Goal: Transaction & Acquisition: Book appointment/travel/reservation

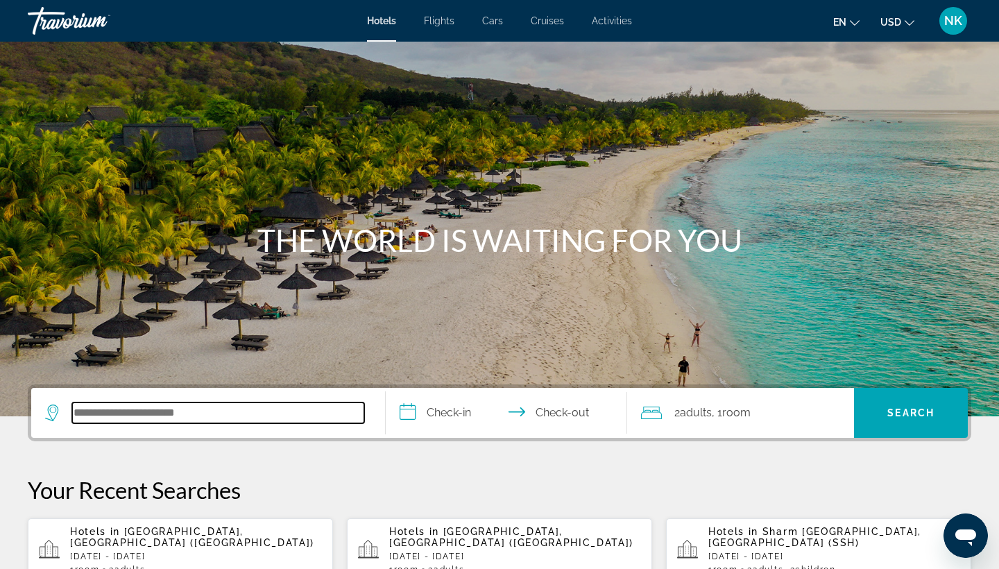
click at [178, 415] on input "Search hotel destination" at bounding box center [218, 412] width 292 height 21
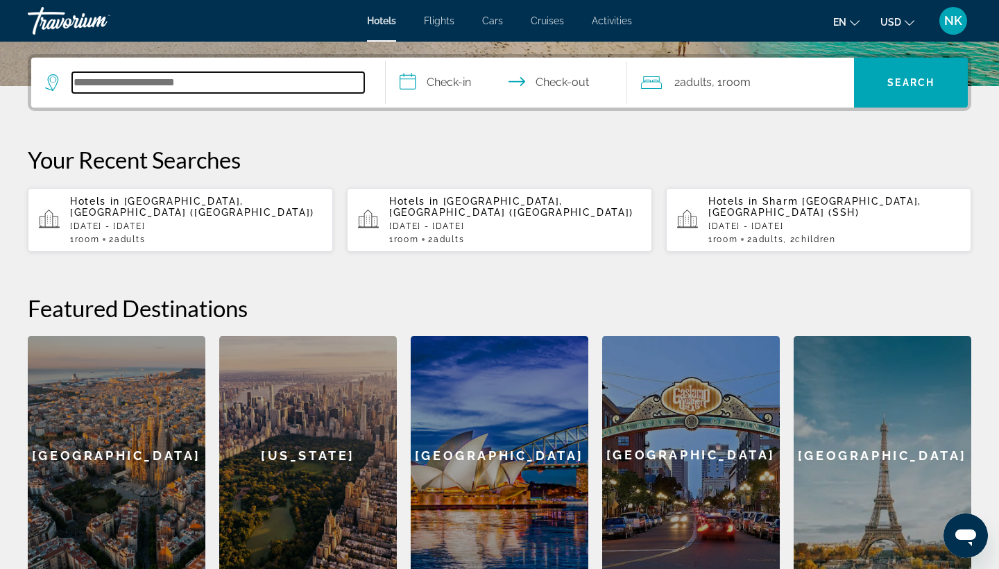
scroll to position [339, 0]
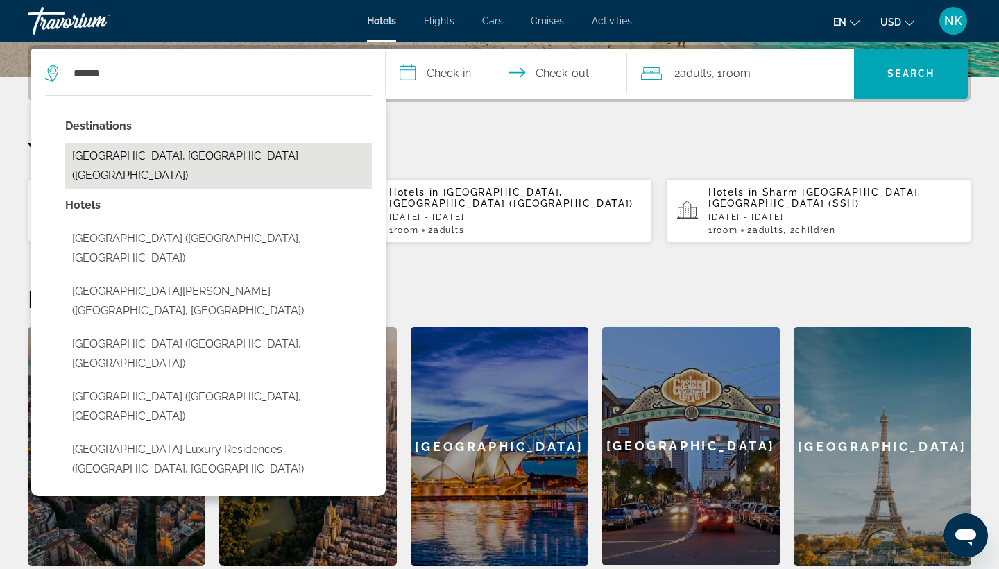
click at [151, 157] on button "Nha Trang, Vietnam (NHA)" at bounding box center [218, 166] width 307 height 46
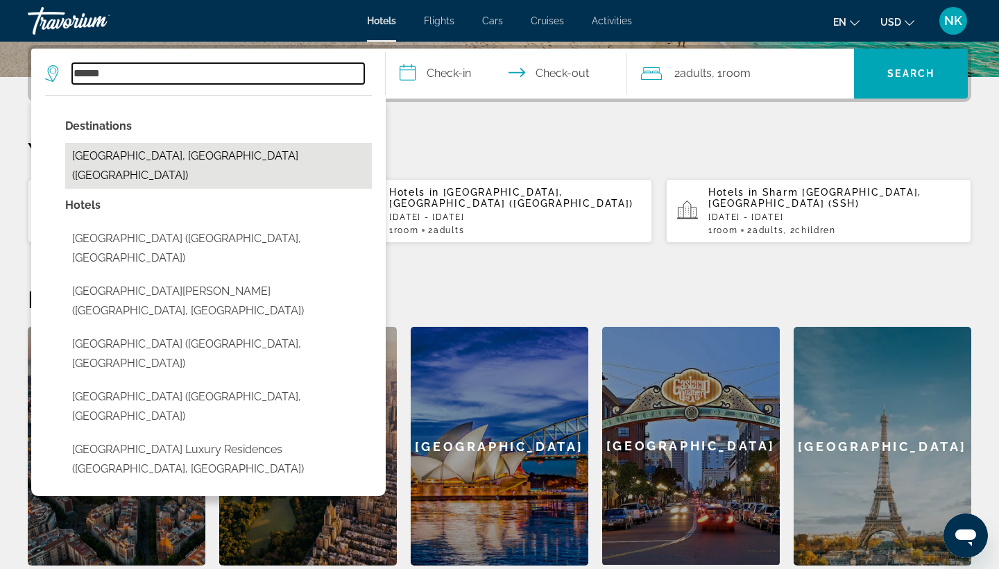
type input "**********"
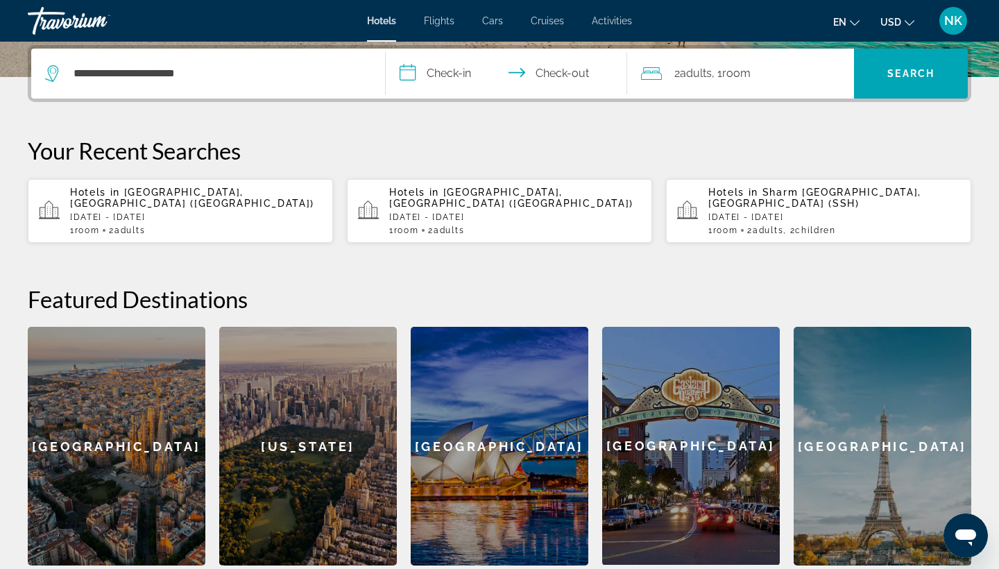
click at [410, 74] on input "**********" at bounding box center [509, 76] width 247 height 54
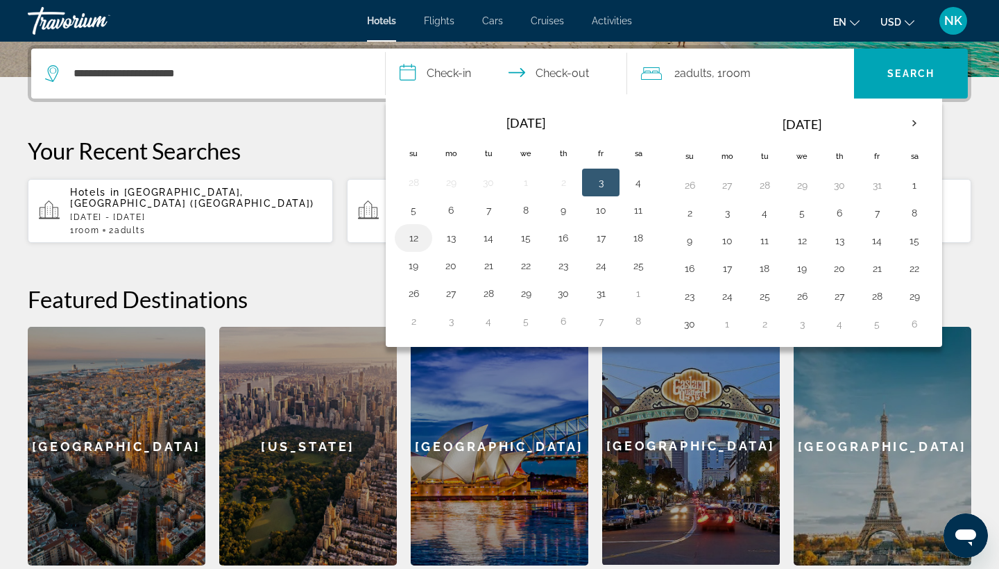
click at [420, 239] on button "12" at bounding box center [413, 237] width 22 height 19
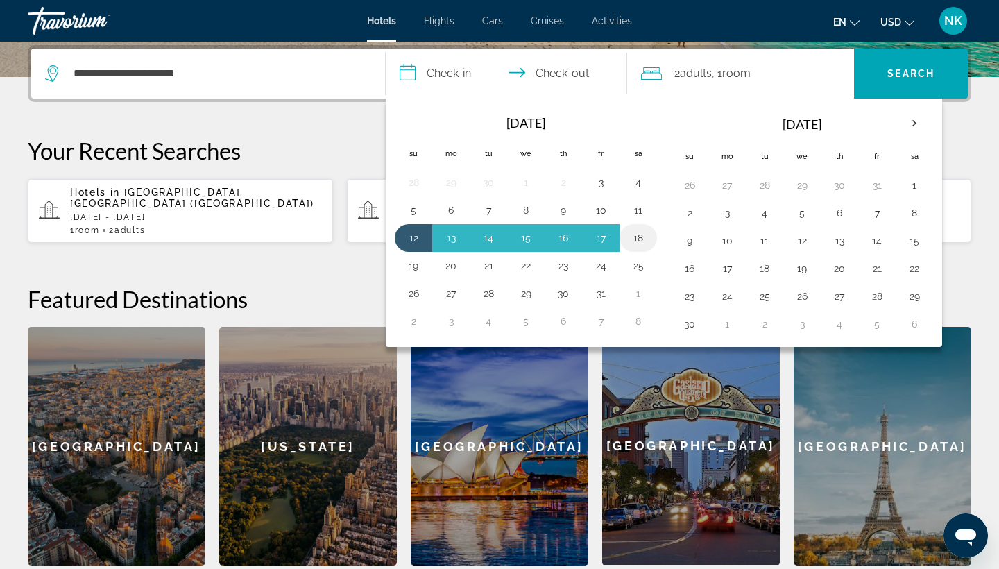
click at [644, 232] on button "18" at bounding box center [638, 237] width 22 height 19
type input "**********"
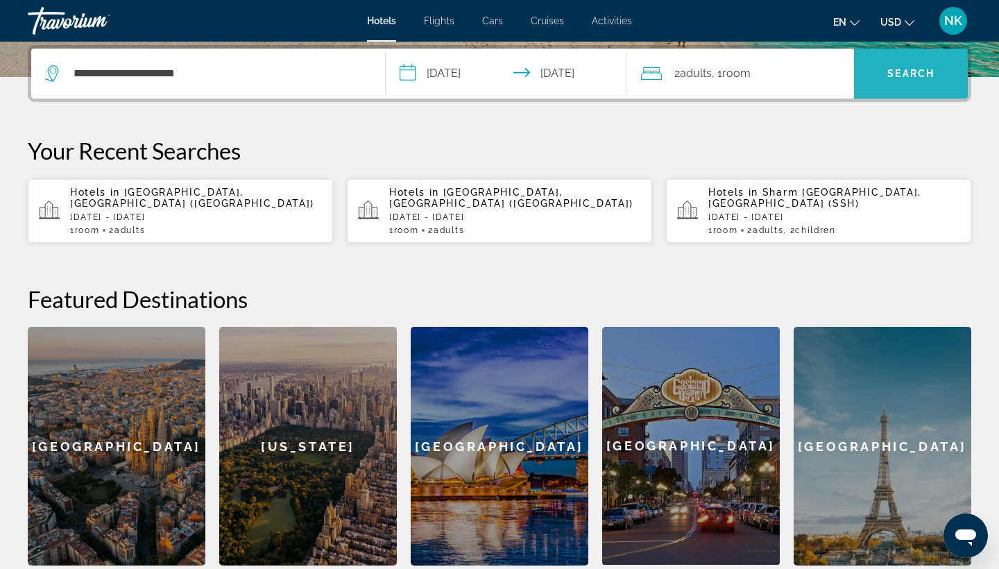
click at [902, 66] on span "Search" at bounding box center [911, 73] width 114 height 33
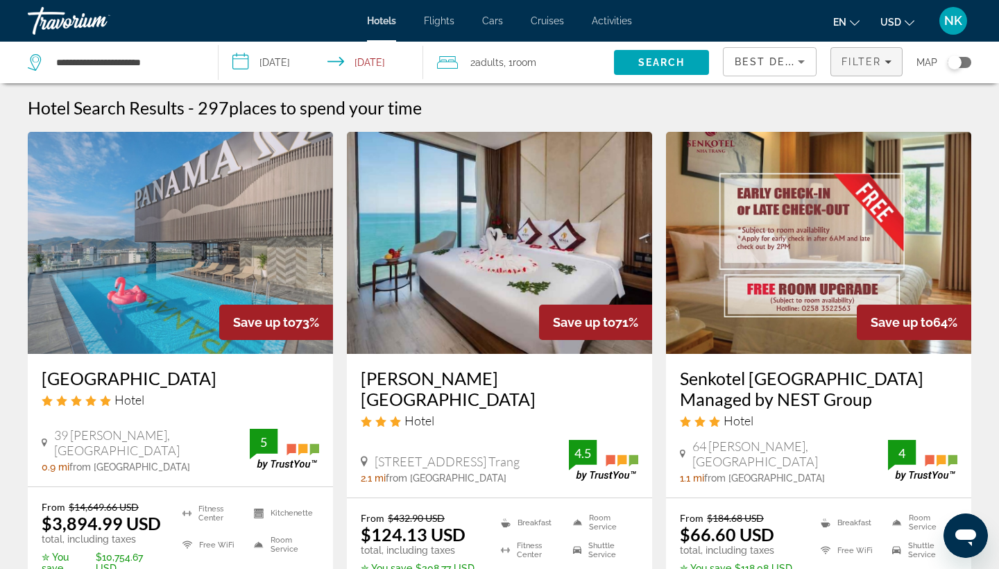
click at [853, 62] on span "Filter" at bounding box center [861, 61] width 40 height 11
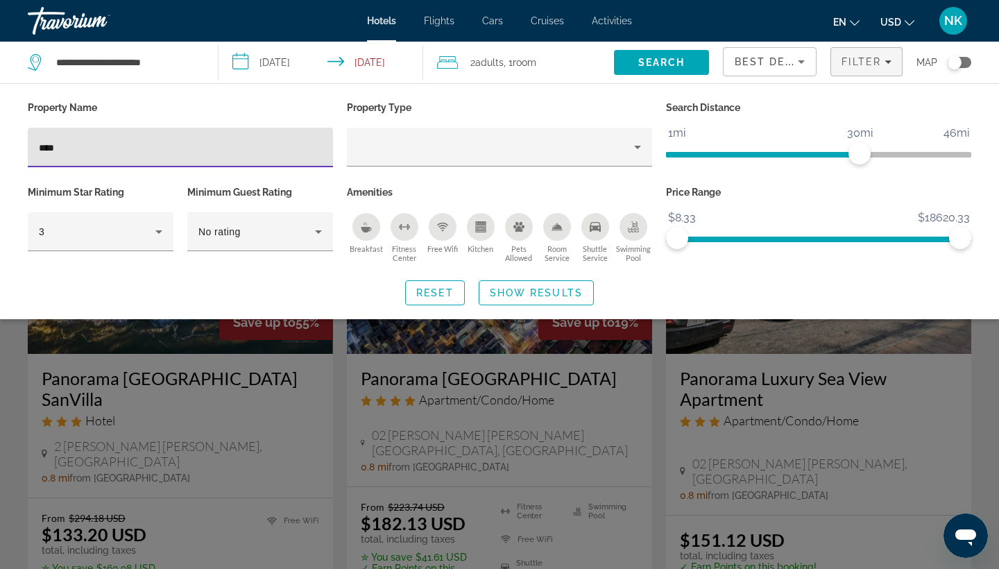
type input "****"
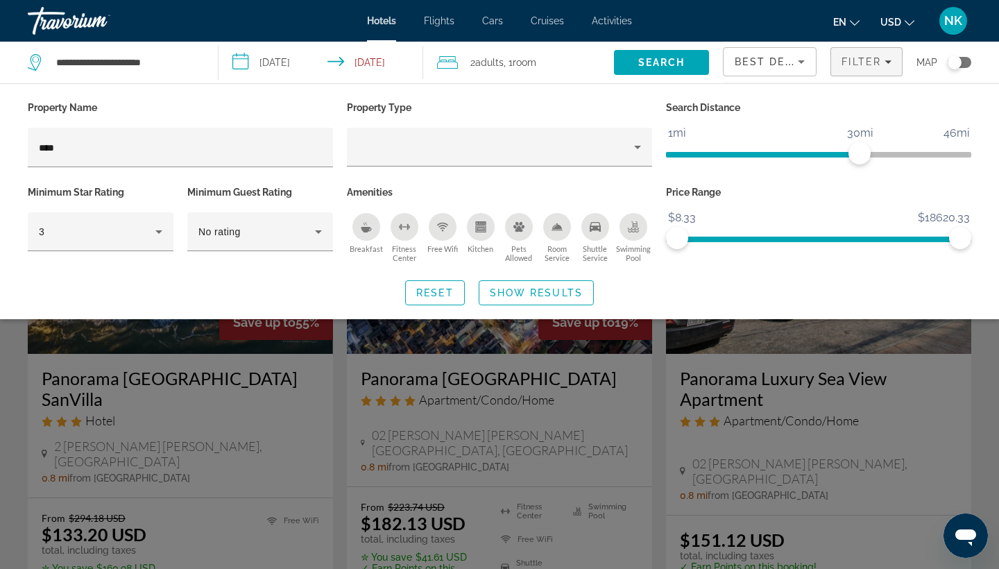
click at [313, 427] on div "Search widget" at bounding box center [499, 388] width 999 height 361
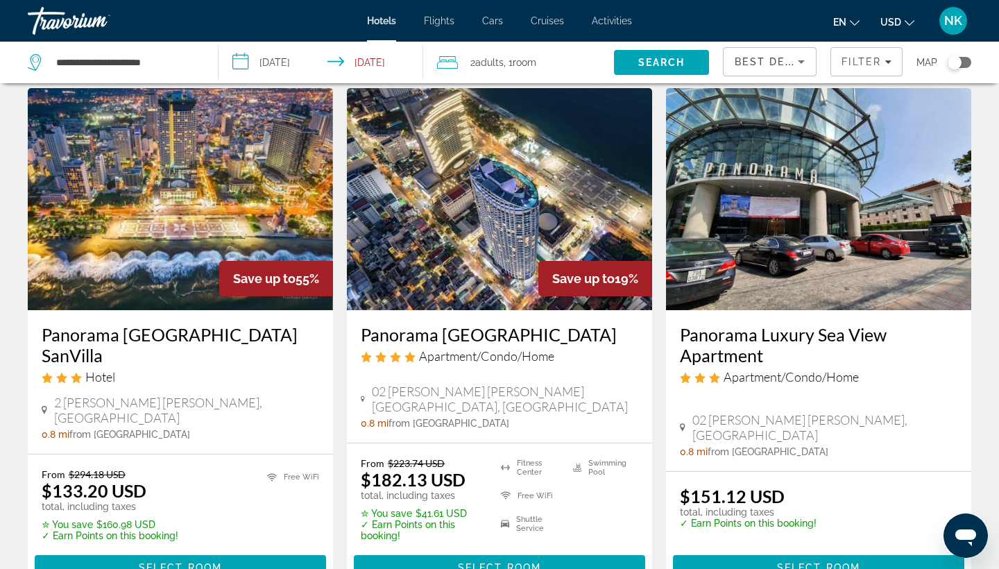
scroll to position [44, 0]
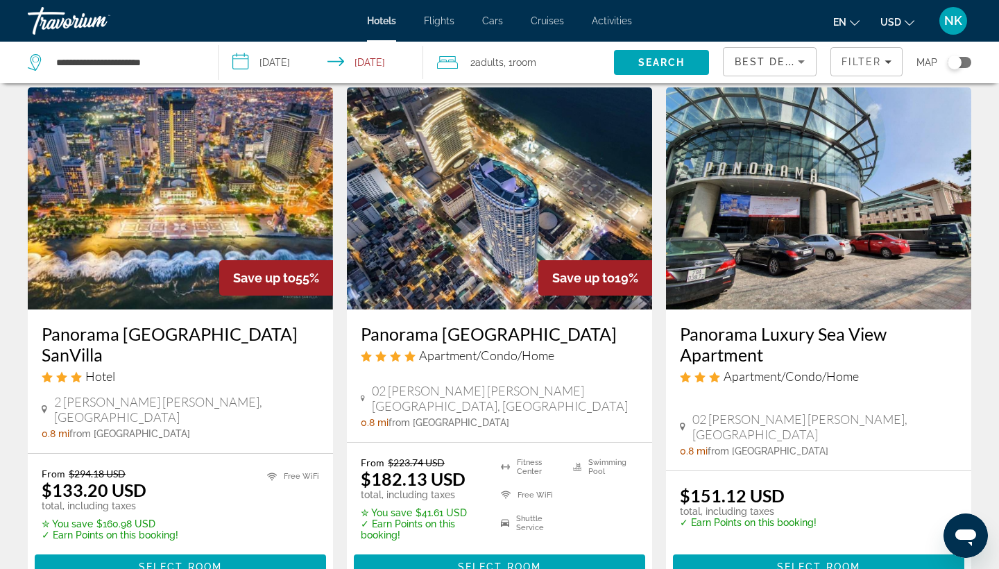
click at [424, 330] on h3 "Panorama Nha Trang Star Beach" at bounding box center [499, 333] width 277 height 21
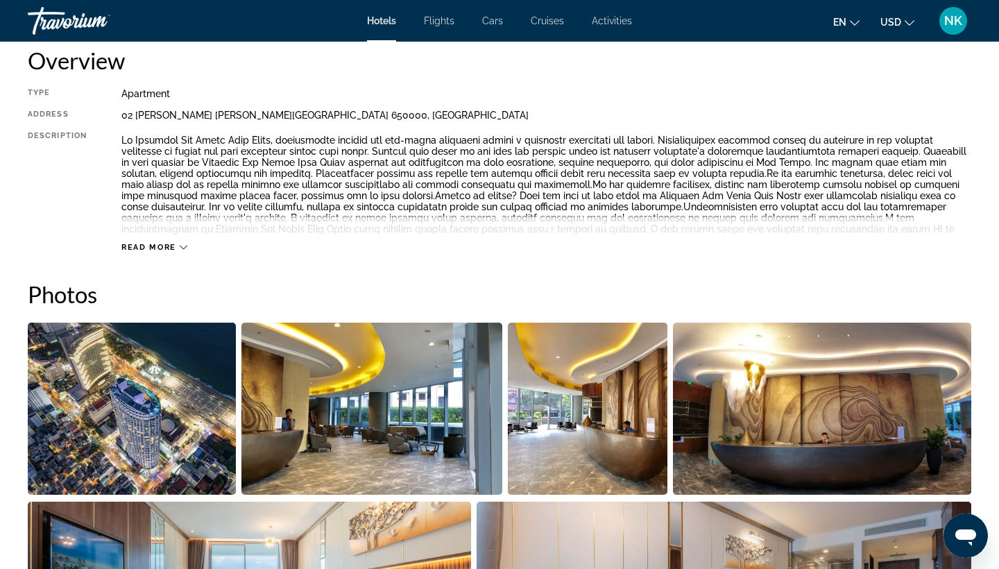
scroll to position [416, 0]
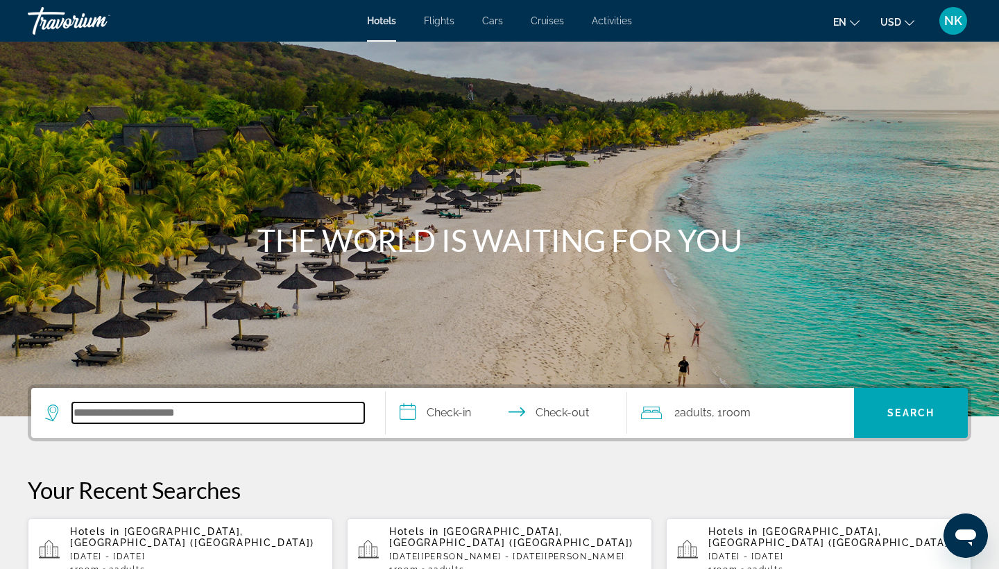
click at [106, 413] on input "Search hotel destination" at bounding box center [218, 412] width 292 height 21
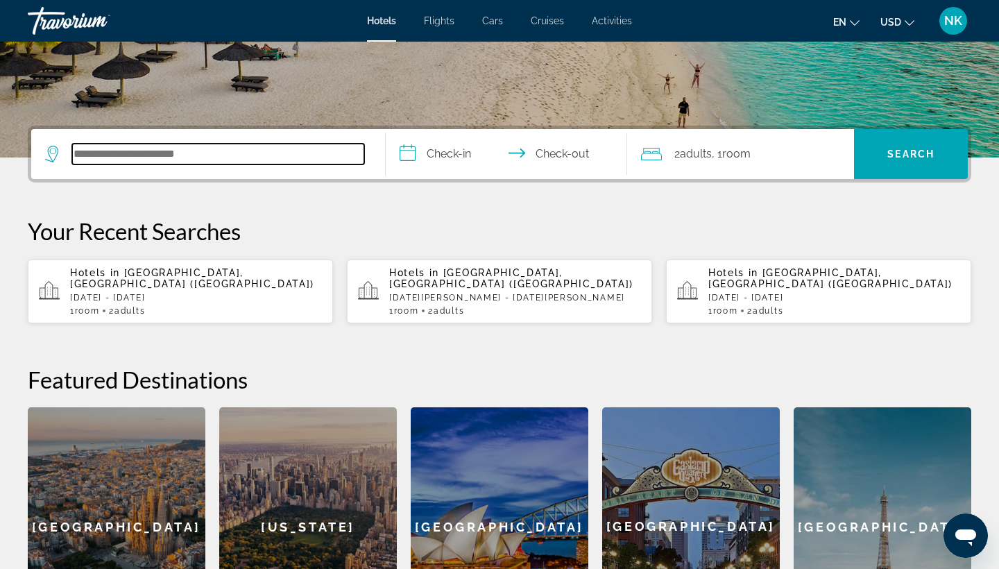
scroll to position [339, 0]
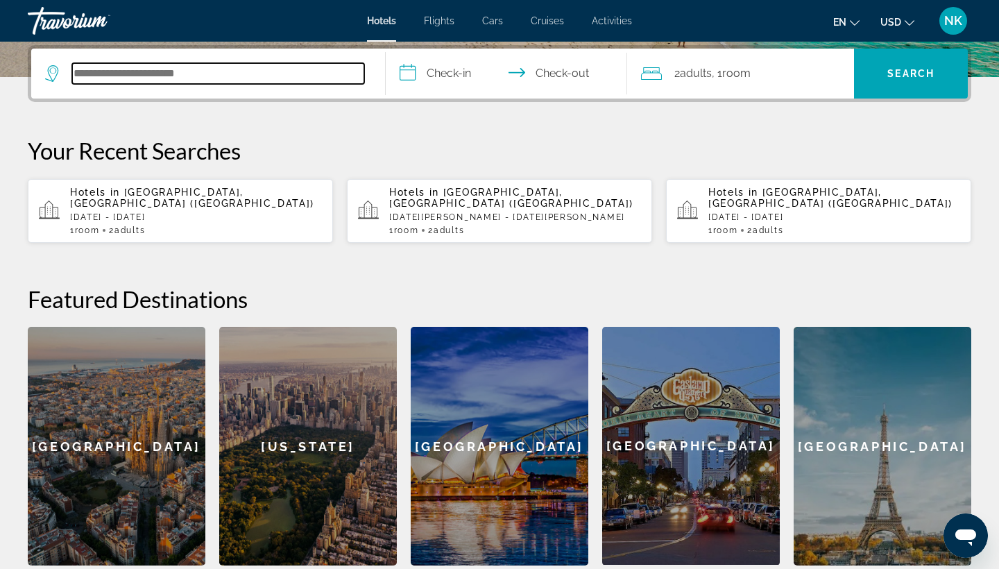
click at [116, 76] on input "Search hotel destination" at bounding box center [218, 73] width 292 height 21
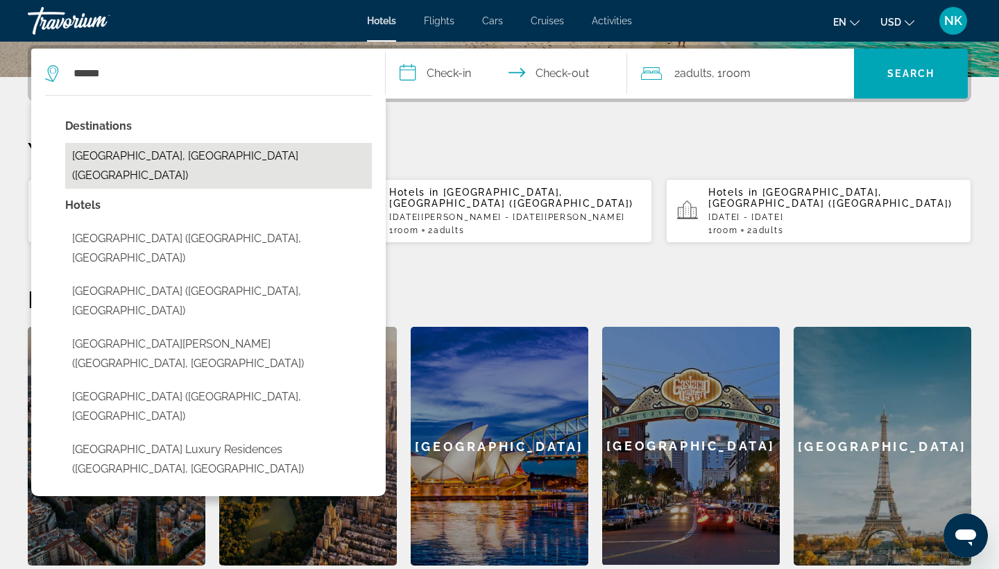
click at [139, 154] on button "Nha Trang, Vietnam (NHA)" at bounding box center [218, 166] width 307 height 46
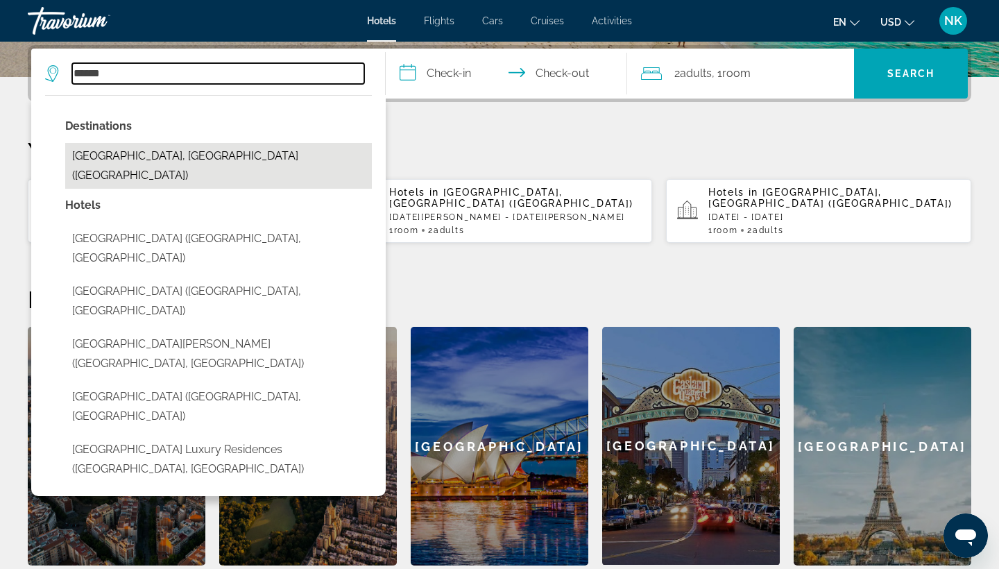
type input "**********"
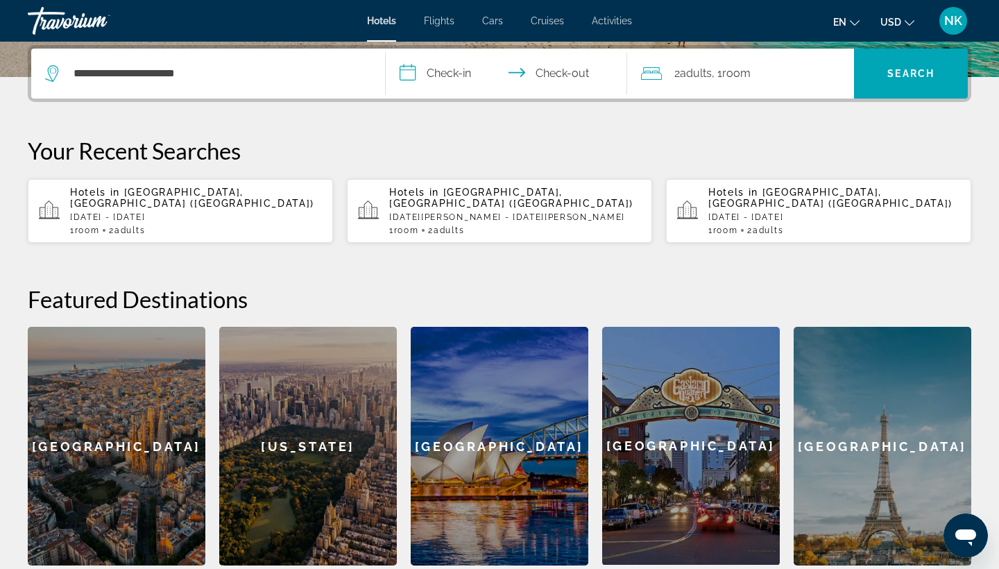
click at [406, 74] on input "**********" at bounding box center [509, 76] width 247 height 54
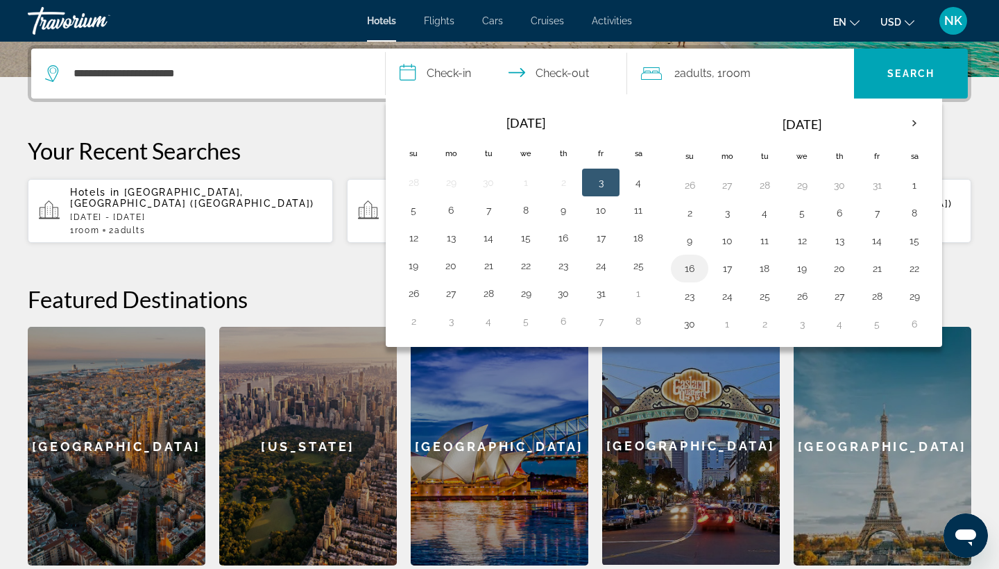
click at [694, 270] on button "16" at bounding box center [689, 268] width 22 height 19
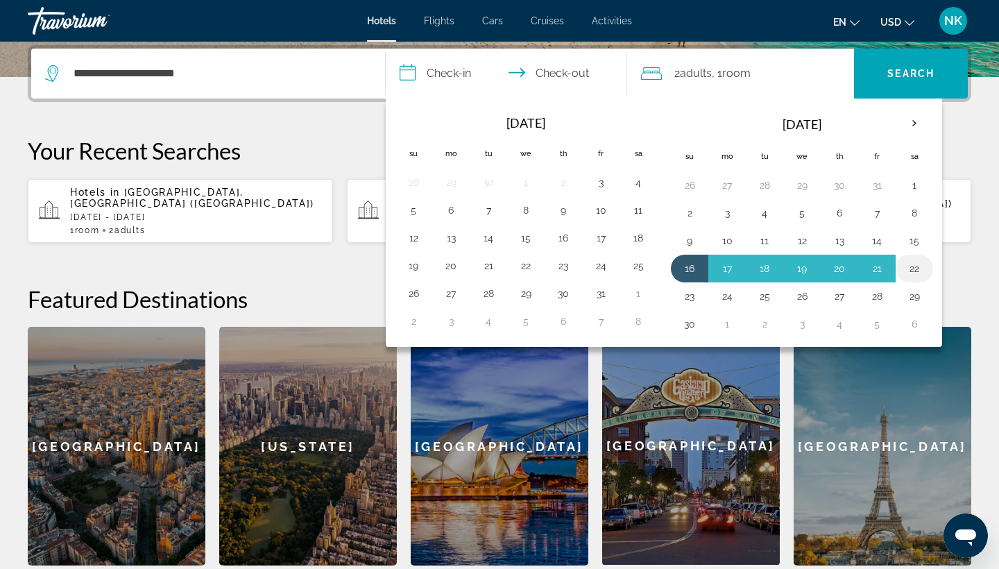
click at [912, 269] on button "22" at bounding box center [914, 268] width 22 height 19
type input "**********"
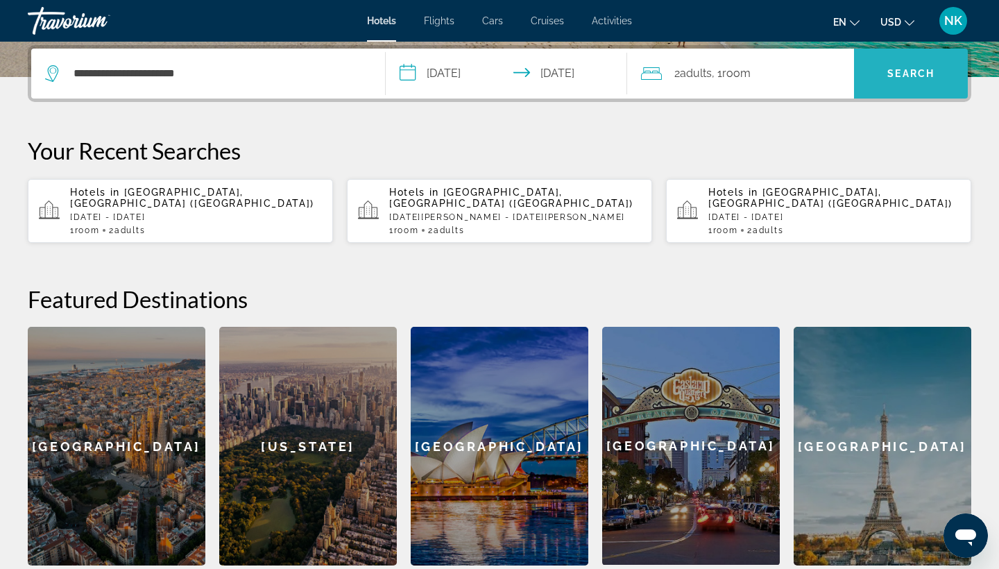
click at [918, 71] on span "Search" at bounding box center [910, 73] width 47 height 11
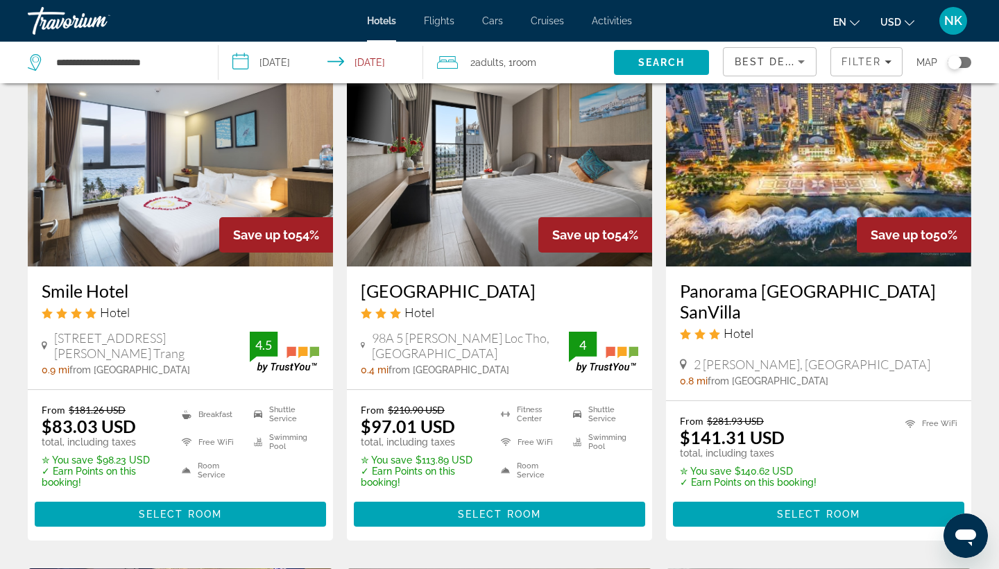
scroll to position [1163, 0]
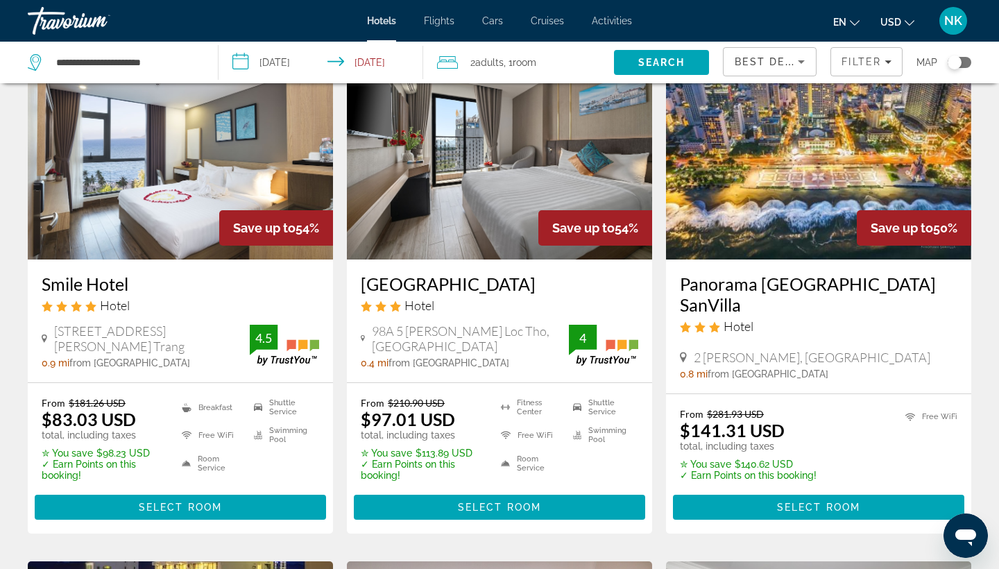
click at [416, 282] on h3 "Sochi Hotel" at bounding box center [499, 283] width 277 height 21
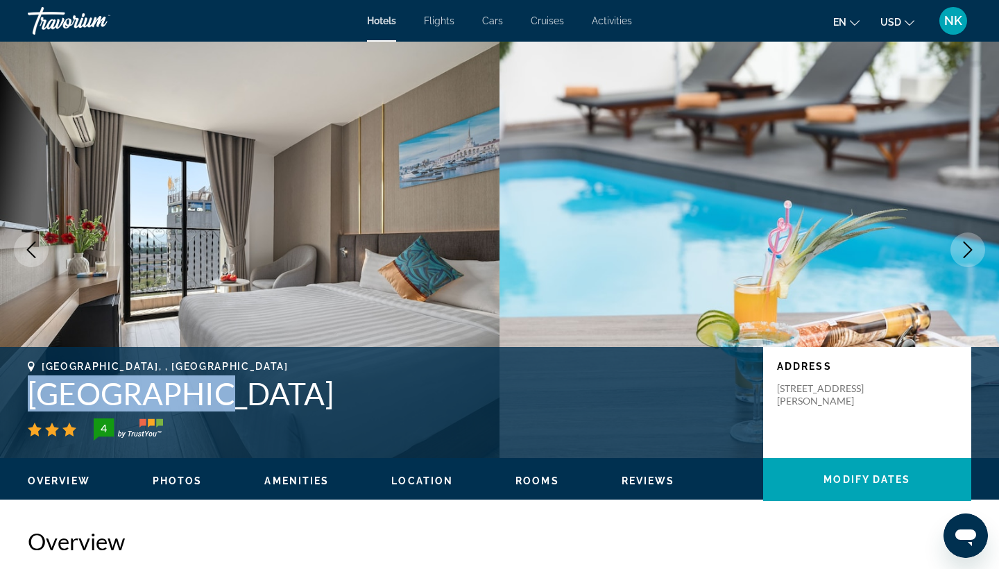
drag, startPoint x: 27, startPoint y: 398, endPoint x: 188, endPoint y: 402, distance: 161.0
click at [188, 402] on div "Nha Trang, , Vietnam Sochi Hotel 4 Address 98A 5 Tran Phu Loc Tho, Nha Trang 65…" at bounding box center [499, 402] width 999 height 83
copy h1 "Sochi Hotel"
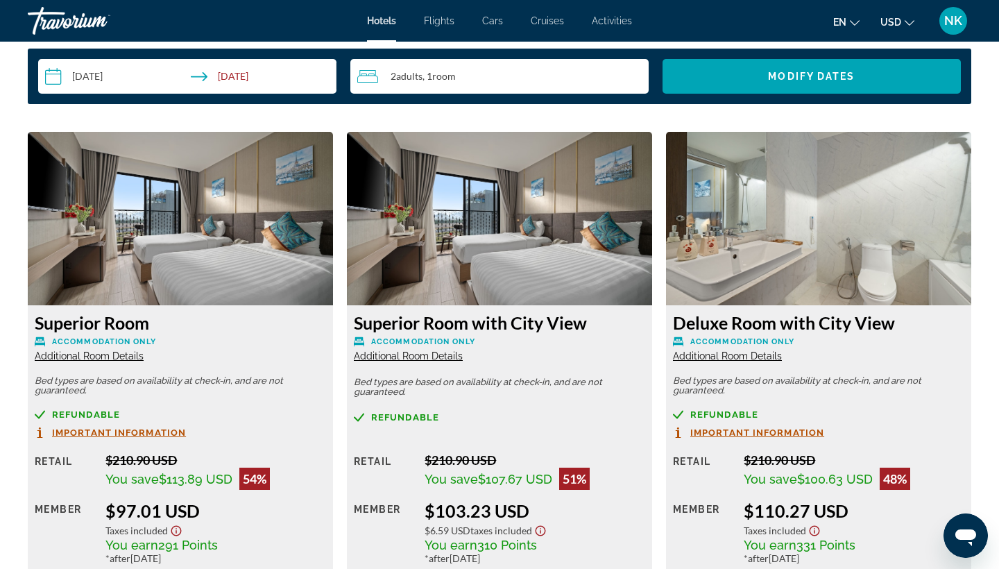
scroll to position [1816, 0]
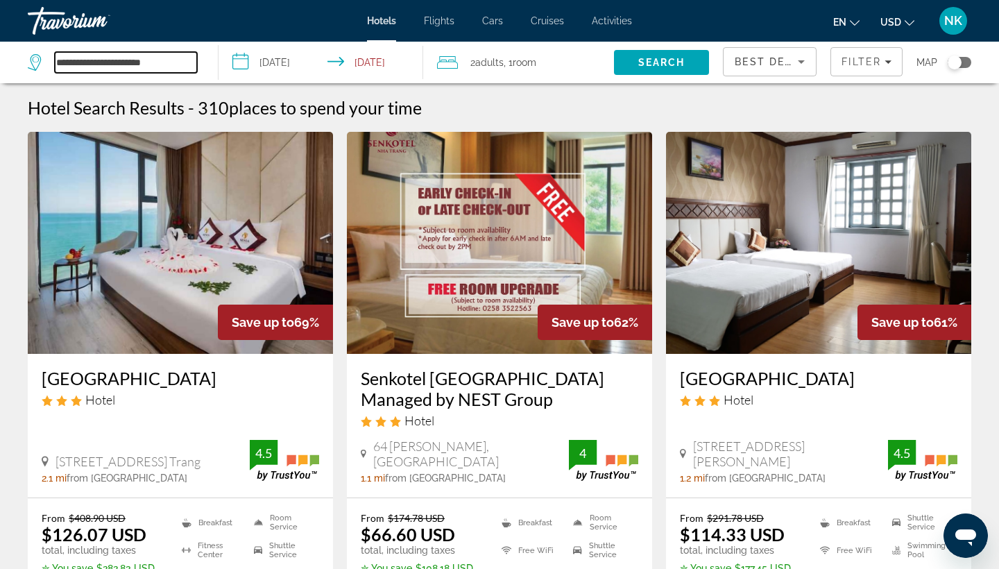
click at [143, 65] on input "**********" at bounding box center [126, 62] width 142 height 21
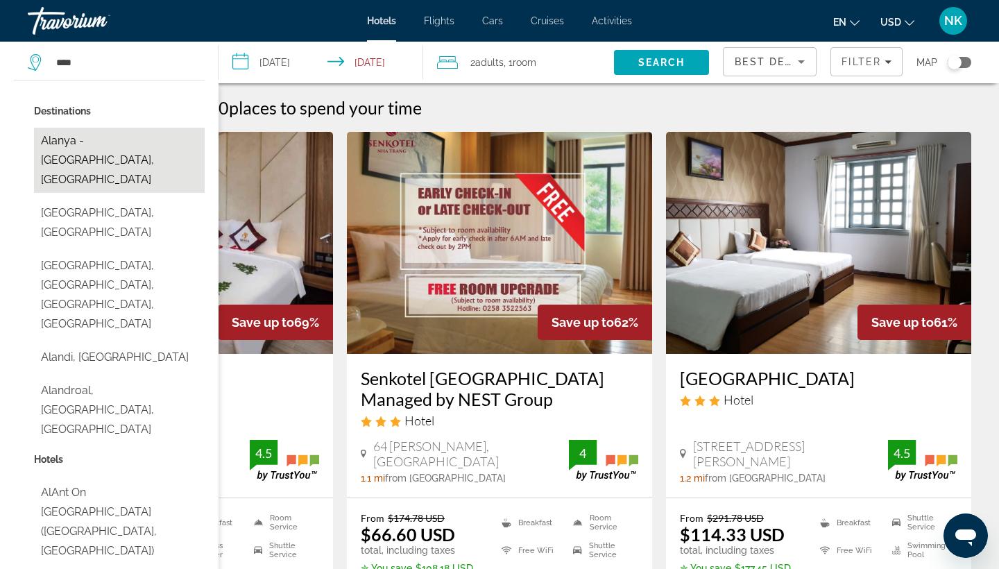
drag, startPoint x: 74, startPoint y: 85, endPoint x: 89, endPoint y: 142, distance: 59.1
click at [89, 142] on button "Alanya - East Gulf, Turkey" at bounding box center [119, 160] width 171 height 65
type input "**********"
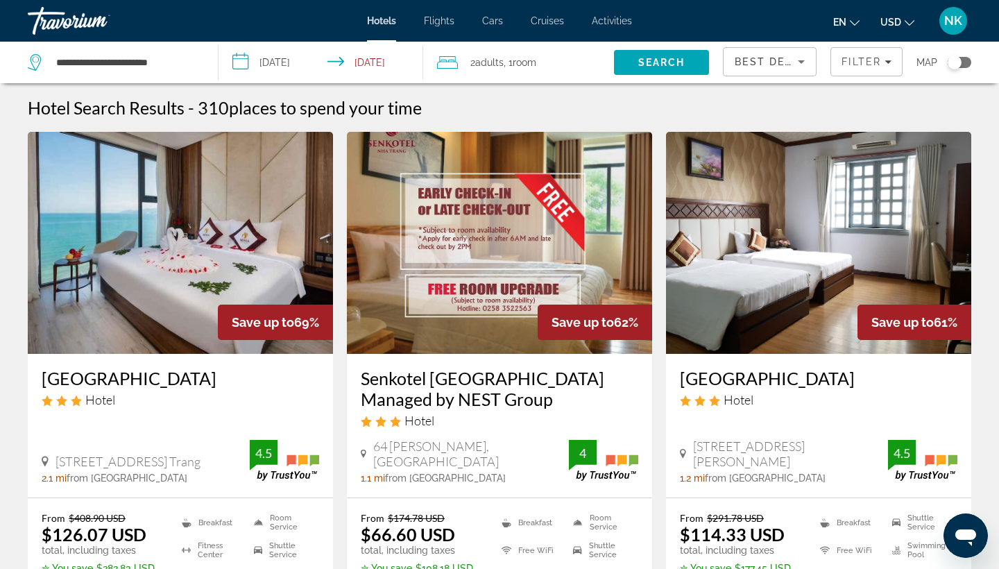
click at [243, 60] on input "**********" at bounding box center [324, 65] width 210 height 46
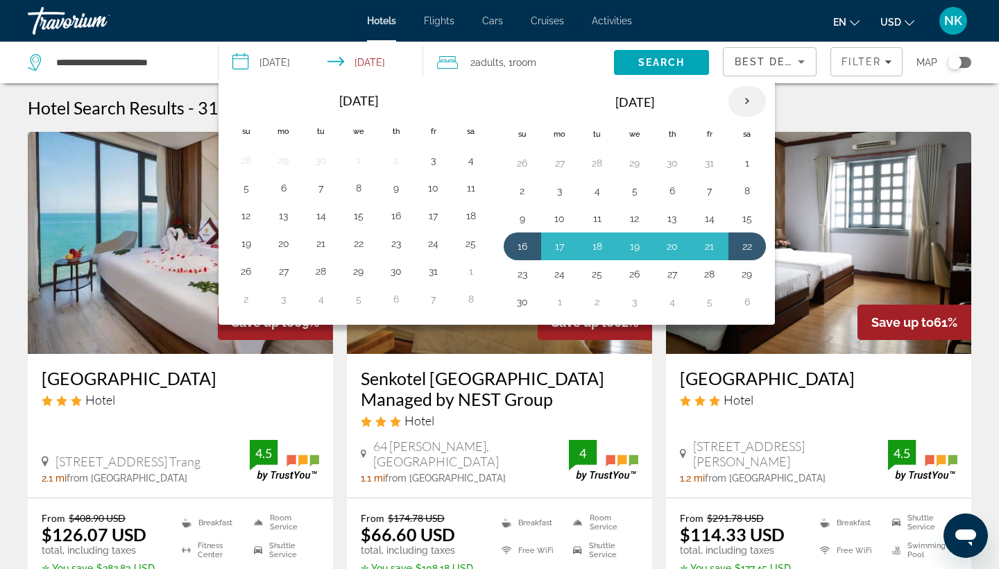
click at [752, 99] on th "Next month" at bounding box center [746, 101] width 37 height 31
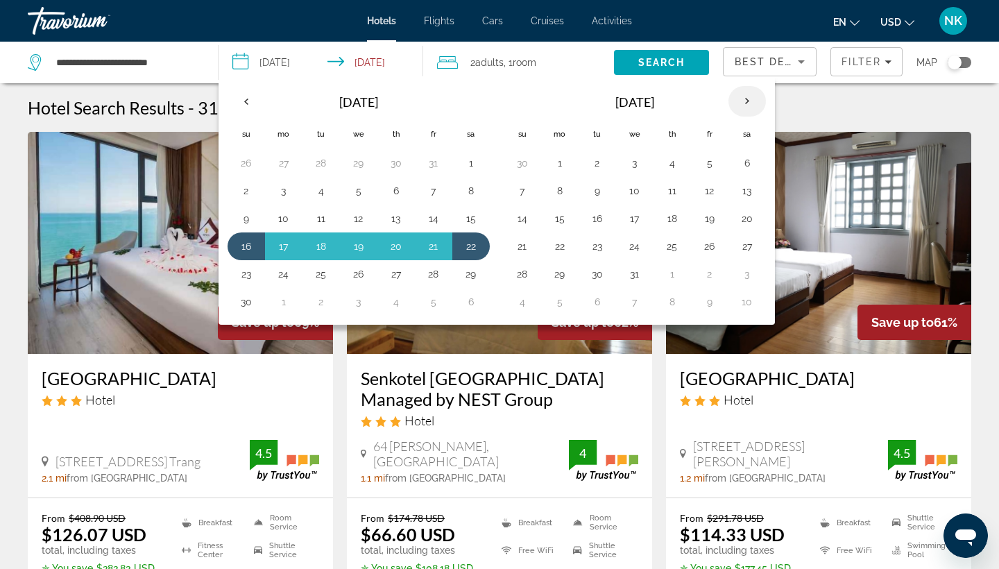
click at [752, 99] on th "Next month" at bounding box center [746, 101] width 37 height 31
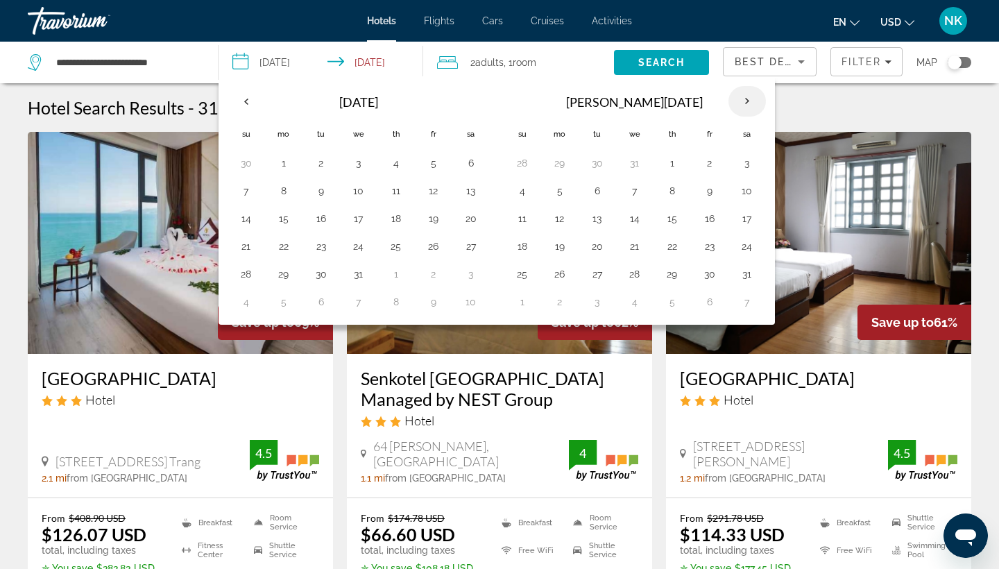
click at [752, 99] on th "Next month" at bounding box center [746, 101] width 37 height 31
click at [251, 103] on th "Previous month" at bounding box center [246, 101] width 37 height 31
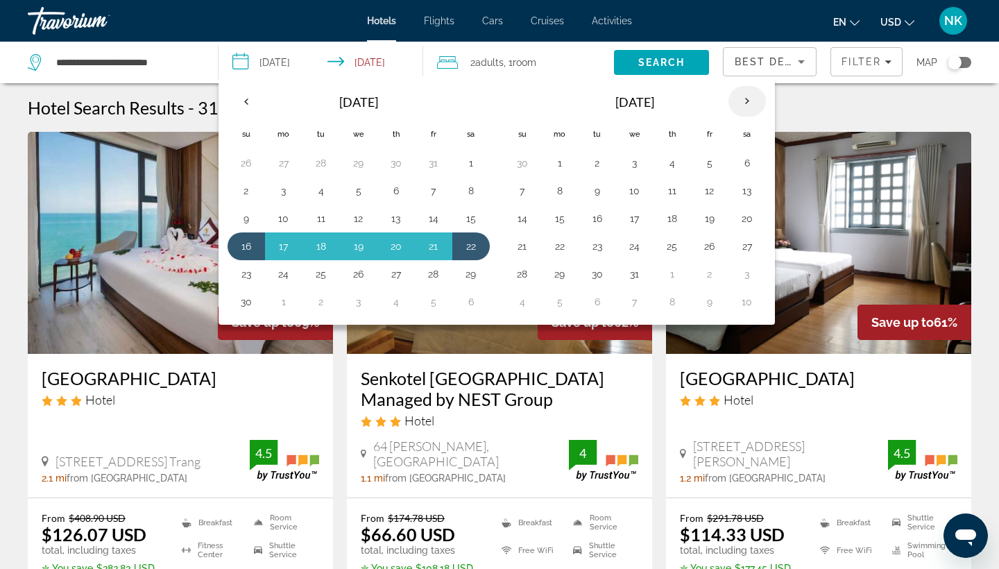
click at [749, 103] on th "Next month" at bounding box center [746, 101] width 37 height 31
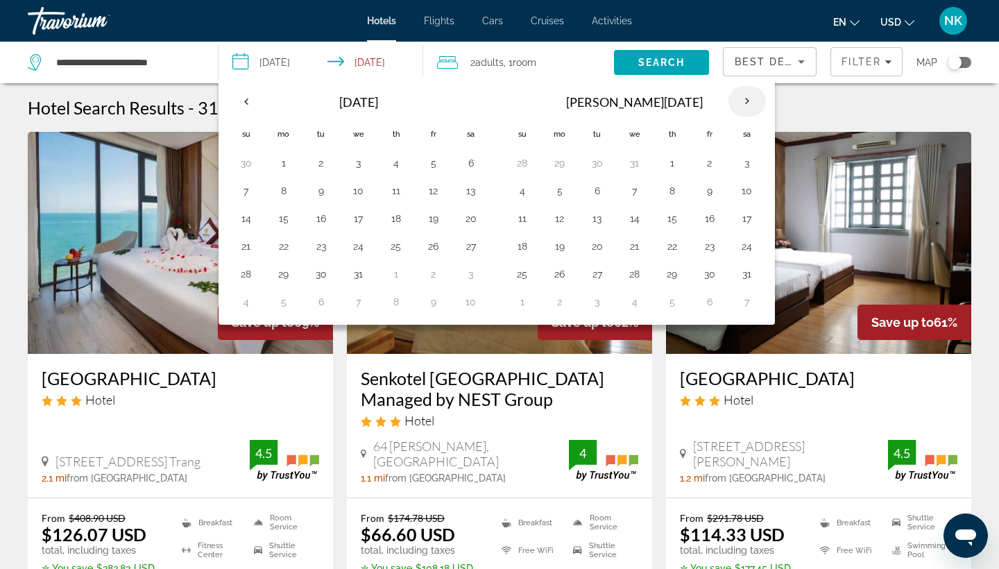
click at [749, 103] on th "Next month" at bounding box center [746, 101] width 37 height 31
click at [636, 246] on button "20" at bounding box center [635, 246] width 22 height 19
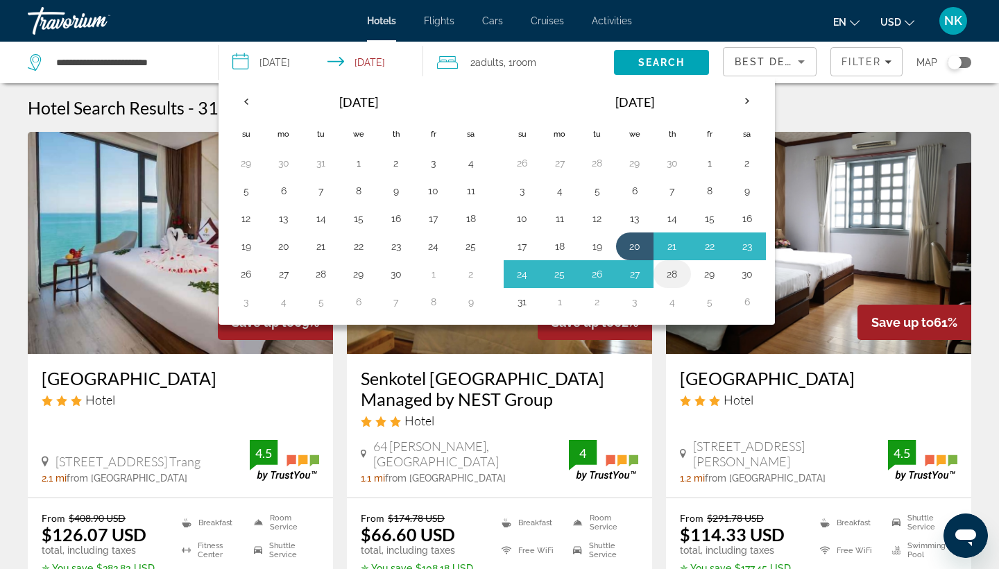
click at [676, 273] on button "28" at bounding box center [672, 273] width 22 height 19
type input "**********"
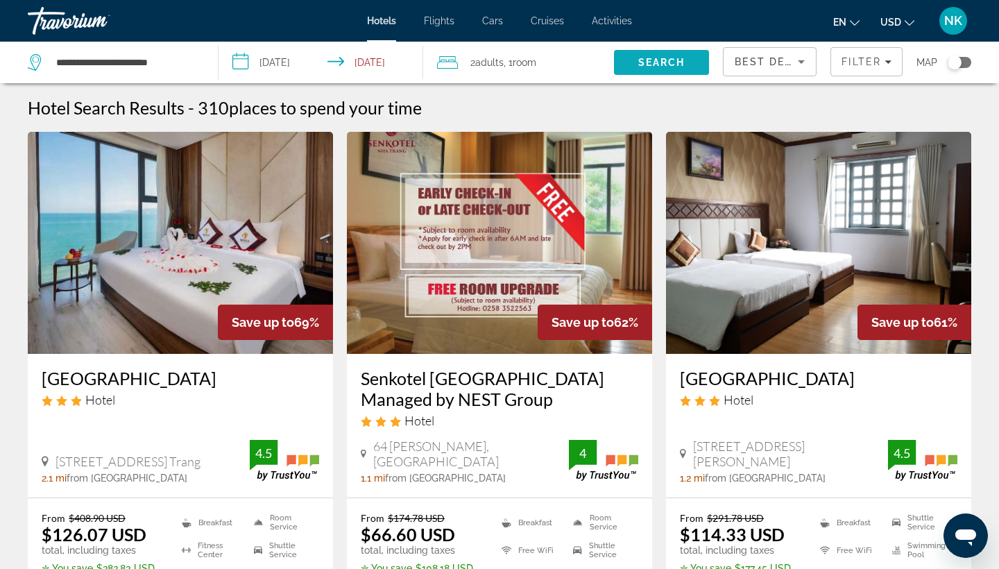
click at [654, 68] on span "Search" at bounding box center [661, 62] width 95 height 33
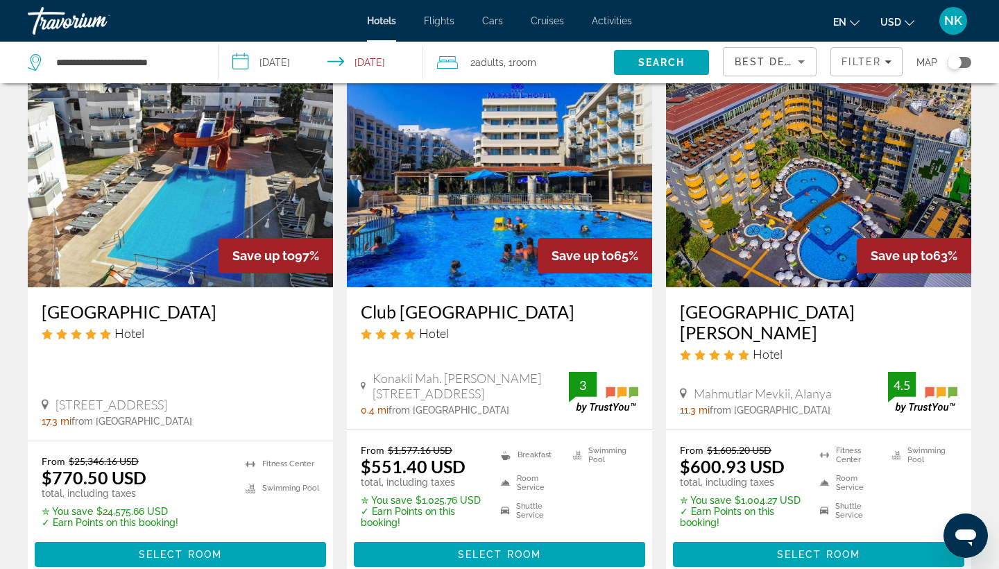
scroll to position [67, 0]
drag, startPoint x: 355, startPoint y: 313, endPoint x: 522, endPoint y: 307, distance: 166.6
click at [521, 307] on div "Club Hotel Mirabell Hotel Konakli Mah. Mustafa Kemal Bulvari No 293, Alanya 0.4…" at bounding box center [499, 358] width 305 height 142
copy h3 "Club Hotel Mirabell"
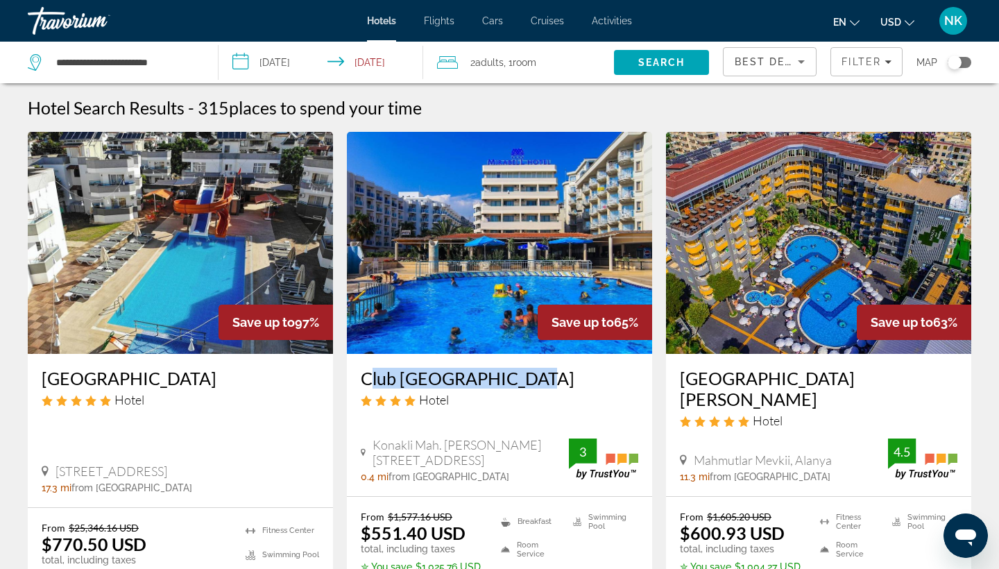
scroll to position [0, 0]
click at [964, 60] on div "Toggle map" at bounding box center [960, 62] width 24 height 11
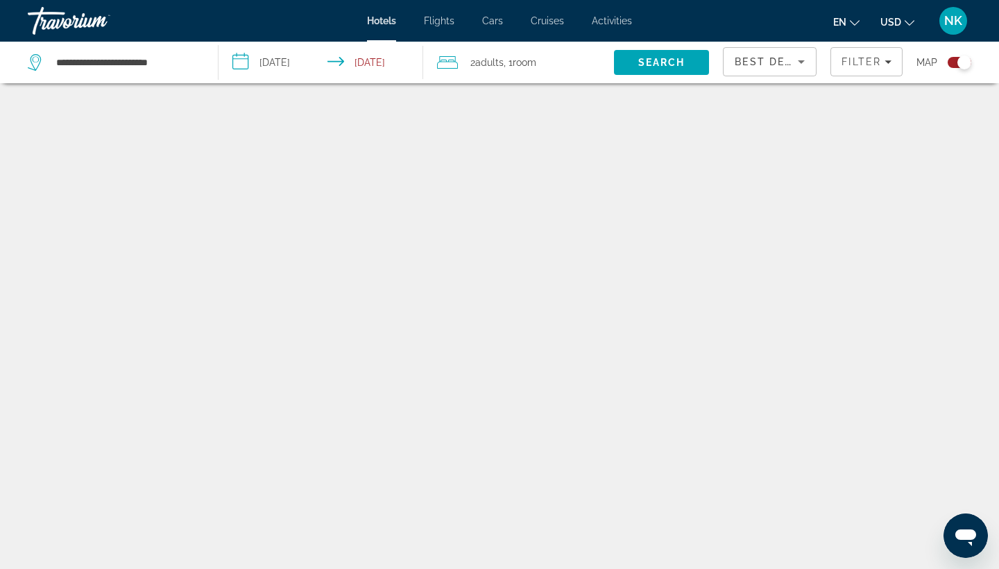
scroll to position [83, 0]
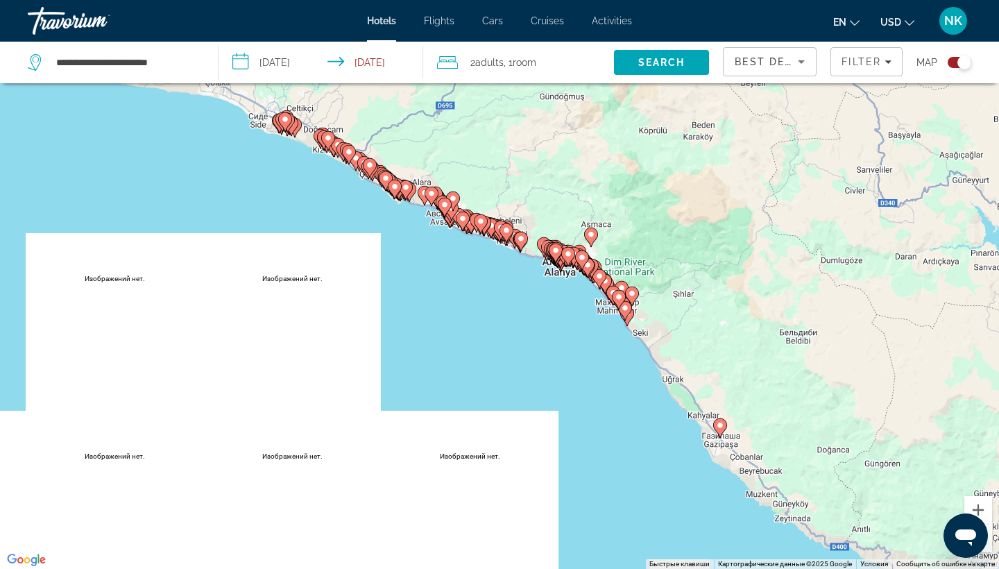
click at [395, 188] on image "Main content" at bounding box center [395, 186] width 8 height 8
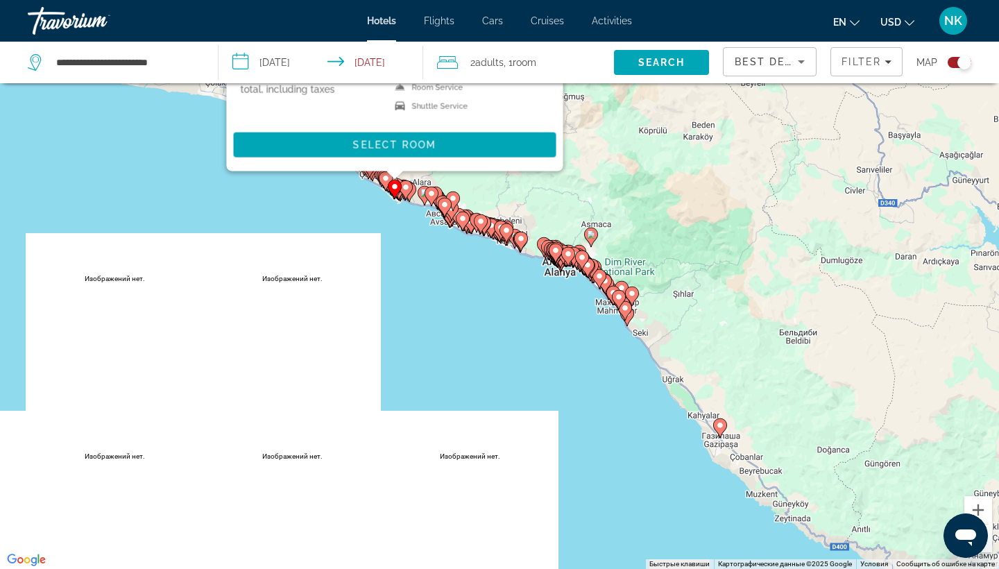
scroll to position [0, 0]
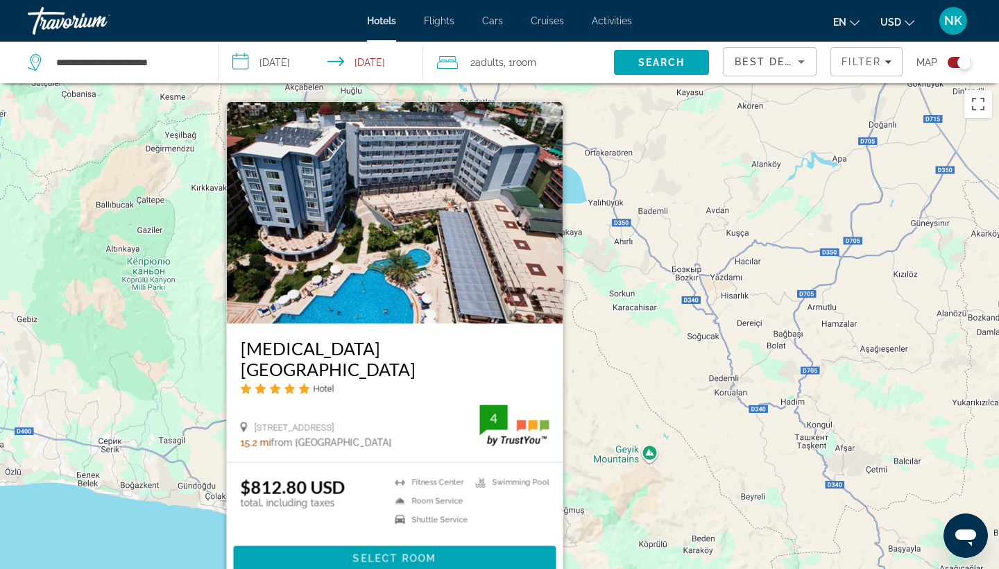
click at [171, 542] on div "Чтобы активировать перетаскивание с помощью клавиатуры, нажмите Alt + Ввод. Пос…" at bounding box center [499, 367] width 999 height 569
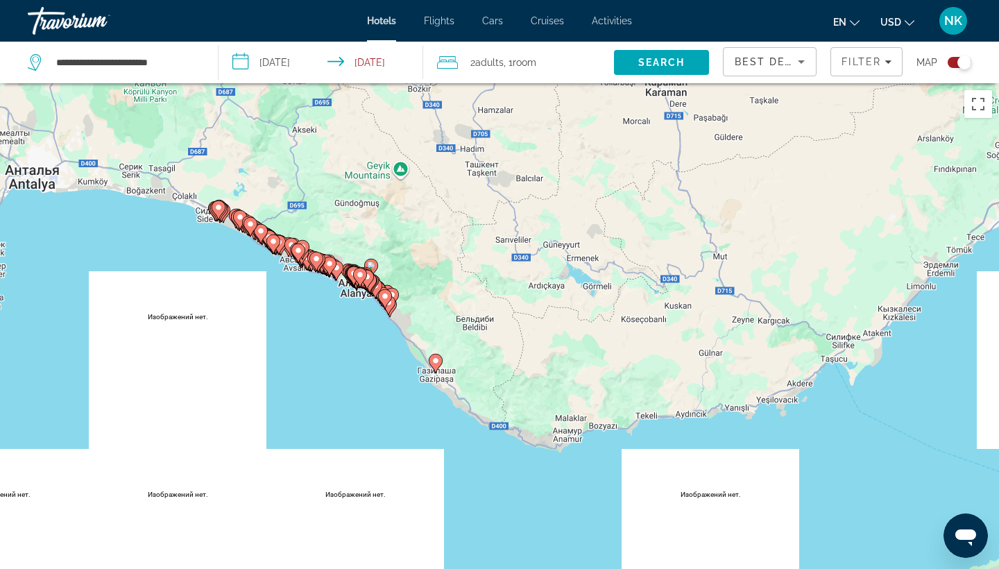
drag, startPoint x: 130, startPoint y: 434, endPoint x: 35, endPoint y: 186, distance: 266.2
click at [35, 186] on div "Чтобы активировать перетаскивание с помощью клавиатуры, нажмите Alt + Ввод. Пос…" at bounding box center [499, 367] width 999 height 569
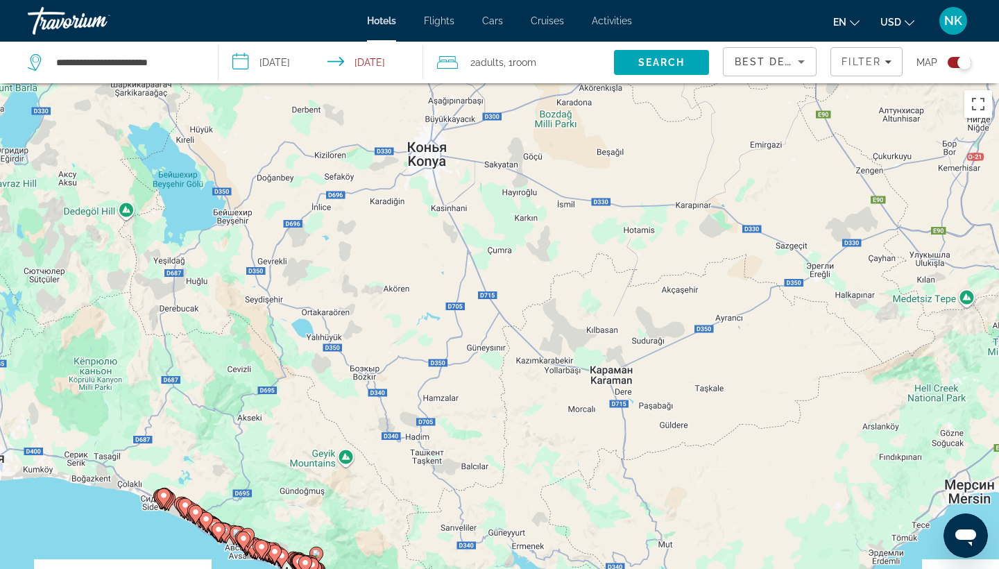
drag, startPoint x: 633, startPoint y: 194, endPoint x: 587, endPoint y: 512, distance: 321.8
click at [587, 512] on div "Чтобы активировать перетаскивание с помощью клавиатуры, нажмите Alt + Ввод. Пос…" at bounding box center [499, 367] width 999 height 569
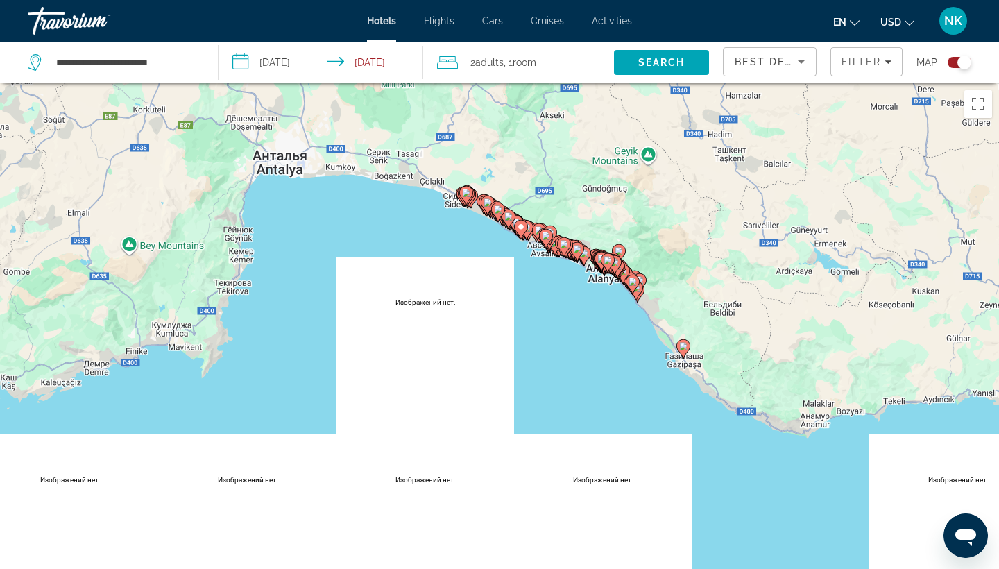
drag, startPoint x: 257, startPoint y: 449, endPoint x: 564, endPoint y: 121, distance: 449.6
click at [564, 121] on div "Чтобы активировать перетаскивание с помощью клавиатуры, нажмите Alt + Ввод. Пос…" at bounding box center [499, 367] width 999 height 569
click at [608, 263] on image "Main content" at bounding box center [608, 260] width 8 height 8
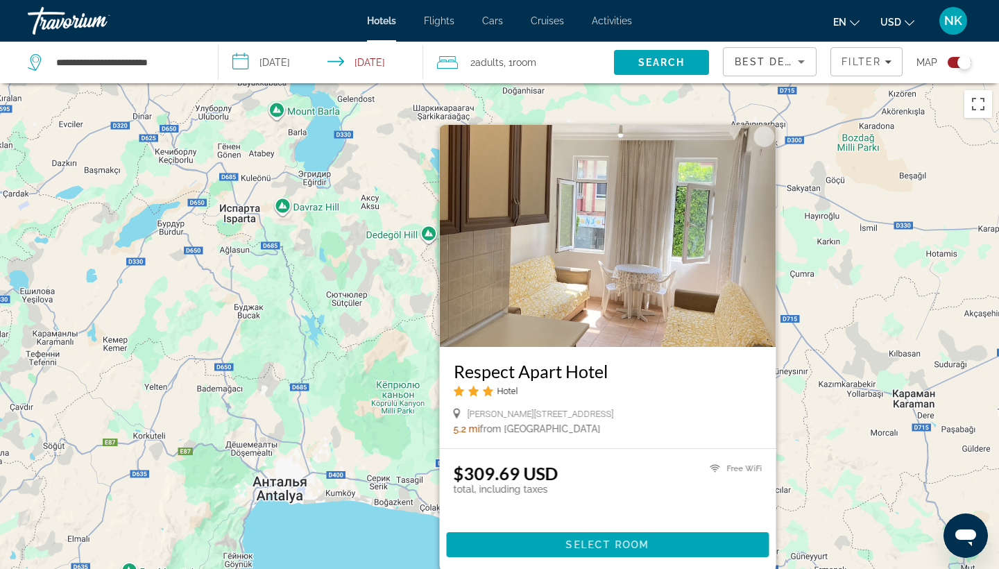
click at [409, 527] on div "Чтобы активировать перетаскивание с помощью клавиатуры, нажмите Alt + Ввод. Пос…" at bounding box center [499, 367] width 999 height 569
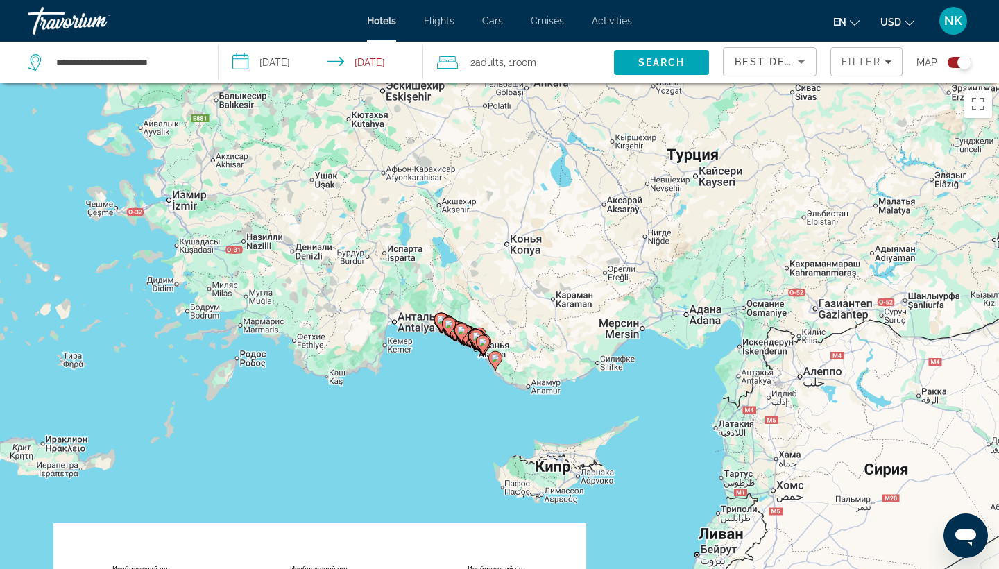
drag, startPoint x: 590, startPoint y: 497, endPoint x: 547, endPoint y: 305, distance: 196.9
click at [547, 302] on div "Чтобы активировать перетаскивание с помощью клавиатуры, нажмите Alt + Ввод. Пос…" at bounding box center [499, 367] width 999 height 569
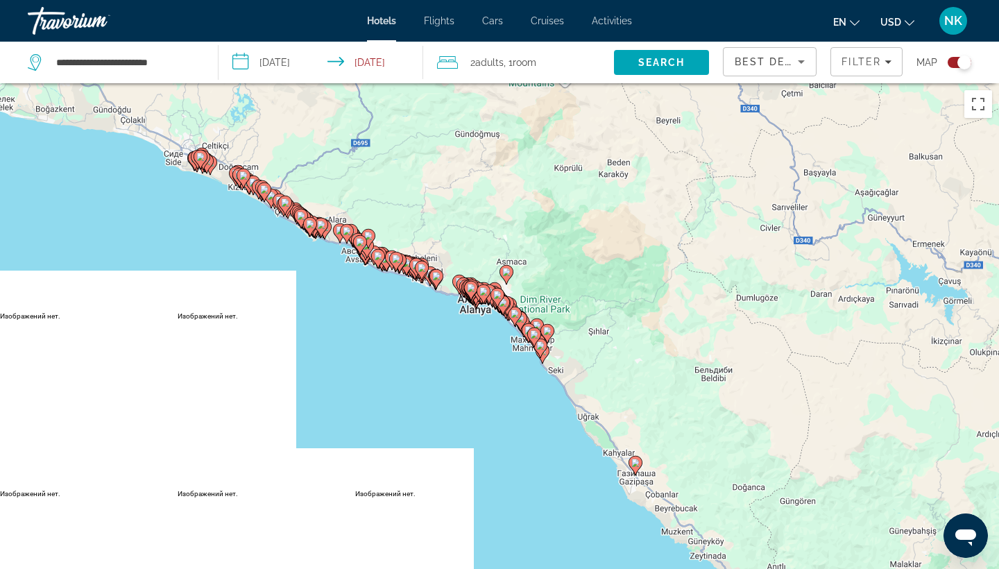
drag, startPoint x: 597, startPoint y: 361, endPoint x: 451, endPoint y: 338, distance: 147.6
click at [451, 338] on div "Чтобы активировать перетаскивание с помощью клавиатуры, нажмите Alt + Ввод. Пос…" at bounding box center [499, 367] width 999 height 569
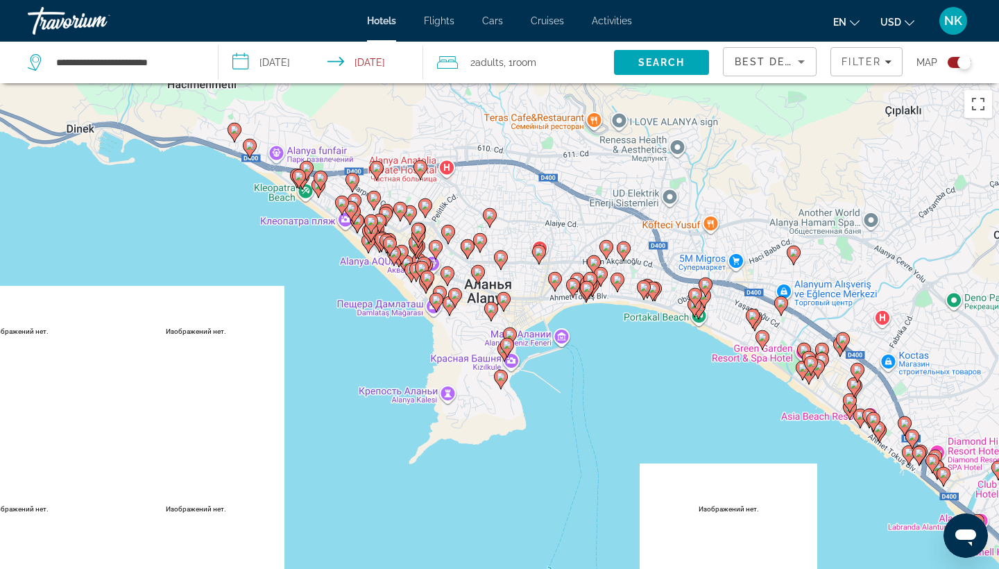
click at [504, 379] on image "Main content" at bounding box center [501, 377] width 8 height 8
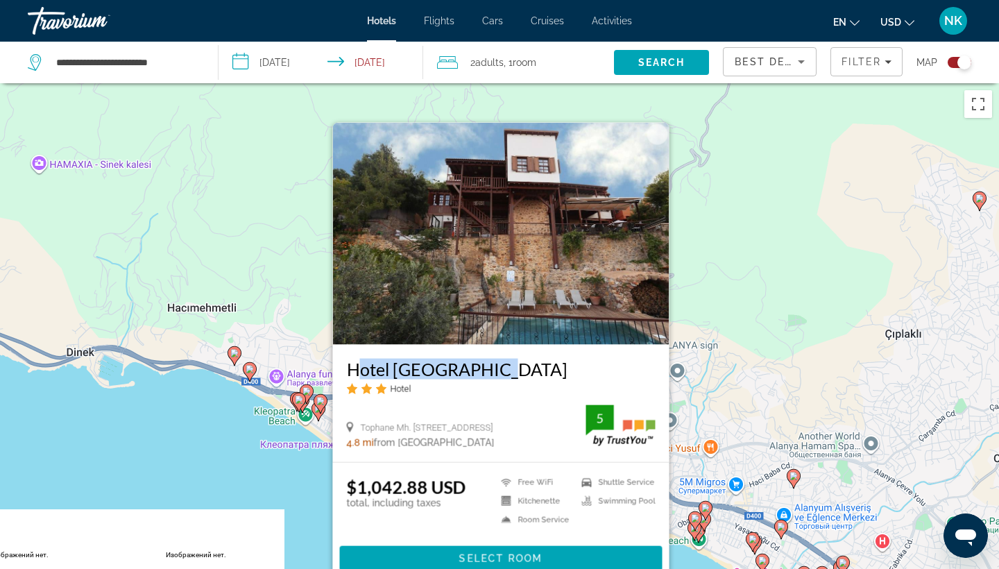
drag, startPoint x: 345, startPoint y: 370, endPoint x: 504, endPoint y: 377, distance: 159.0
click at [504, 377] on div "Hotel Villa Turka Hotel Tophane Mh. Kargi Sk. No:7, Alanya 4.8 mi from Alanya c…" at bounding box center [501, 403] width 336 height 117
copy h3 "Hotel Villa Turka"
click at [484, 562] on span "Select Room" at bounding box center [500, 558] width 83 height 11
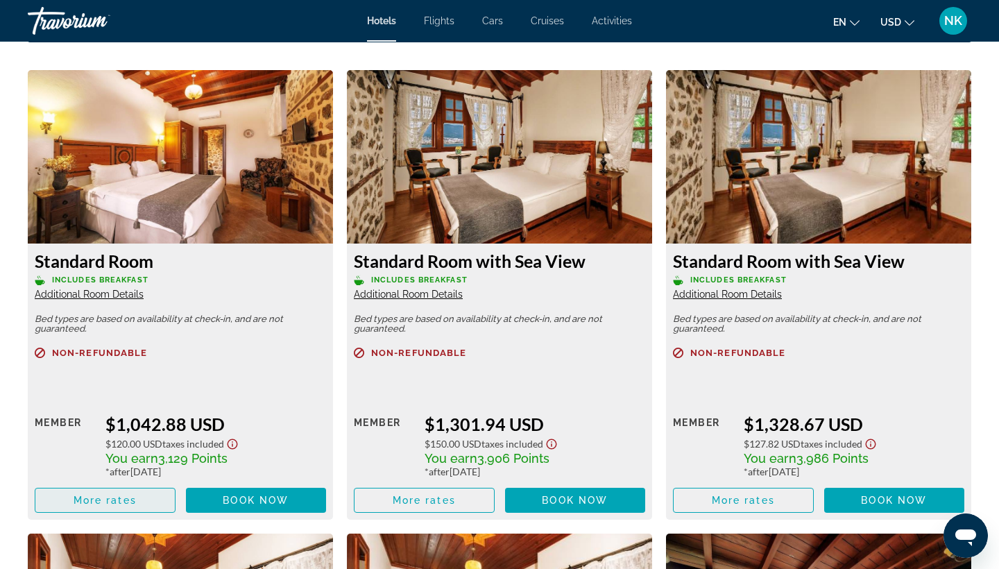
scroll to position [1892, 0]
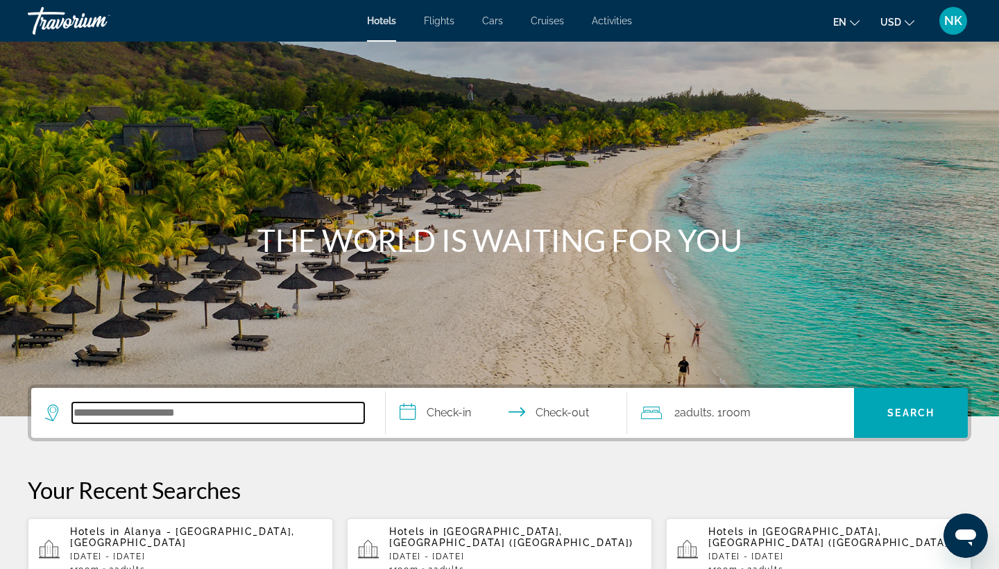
click at [153, 421] on input "Search hotel destination" at bounding box center [218, 412] width 292 height 21
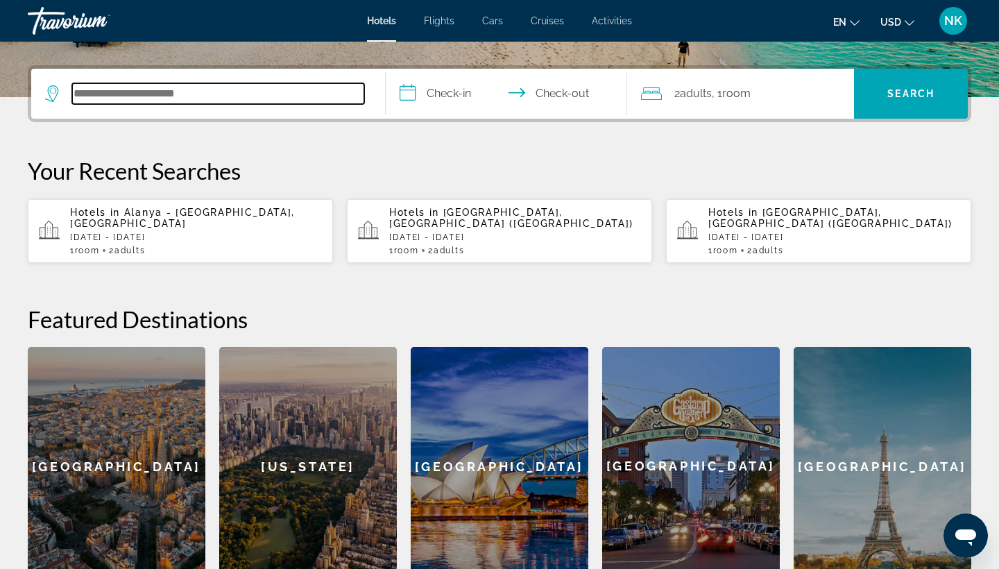
scroll to position [339, 0]
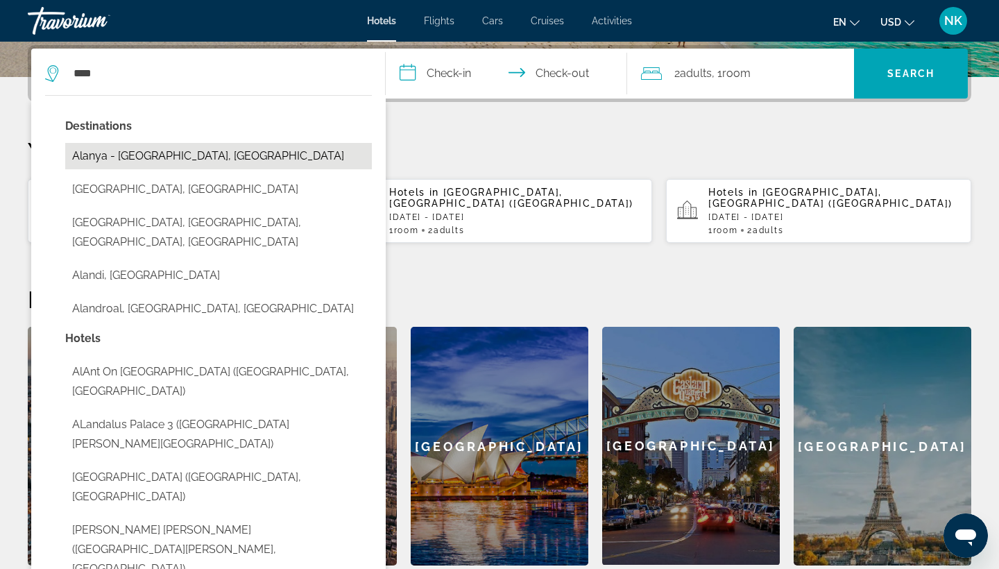
drag, startPoint x: 153, startPoint y: 421, endPoint x: 148, endPoint y: 155, distance: 266.4
click at [148, 155] on button "Alanya - East Gulf, Turkey" at bounding box center [218, 156] width 307 height 26
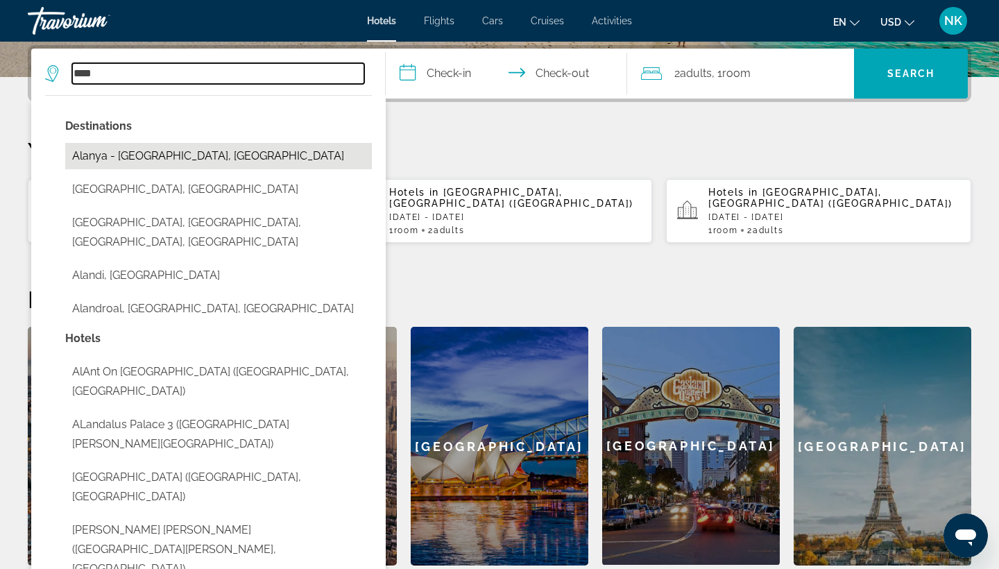
type input "**********"
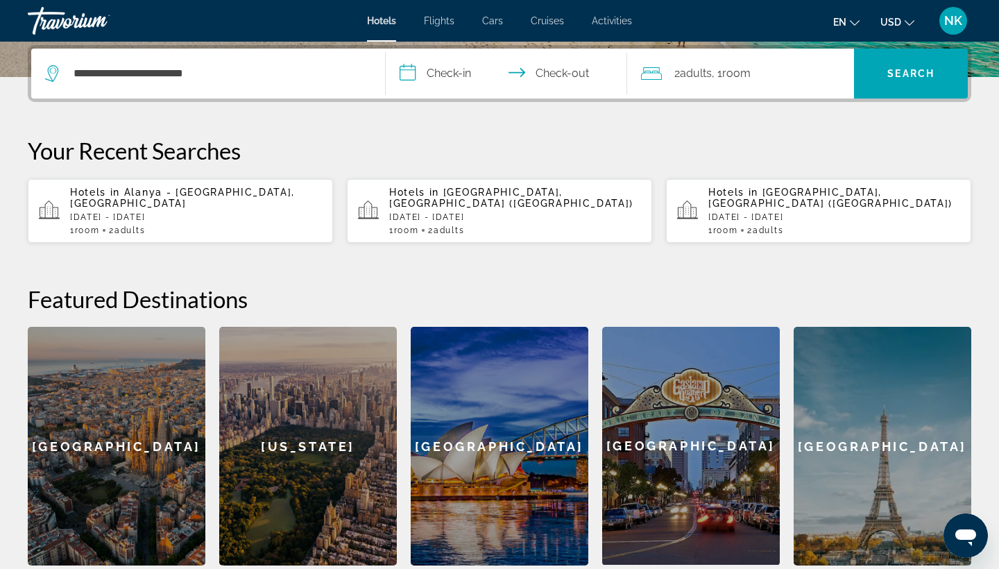
click at [407, 74] on input "**********" at bounding box center [509, 76] width 247 height 54
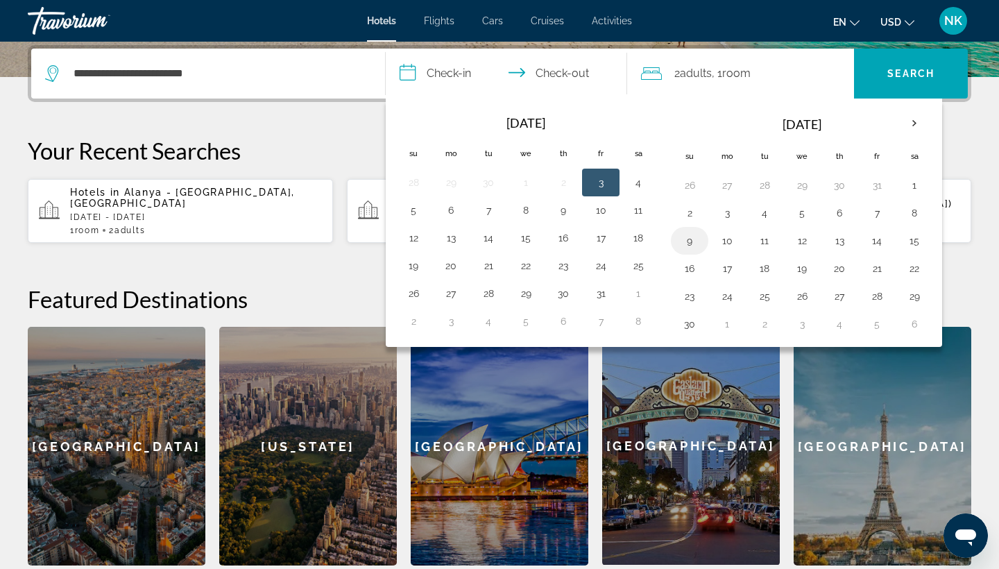
click at [692, 243] on button "9" at bounding box center [689, 240] width 22 height 19
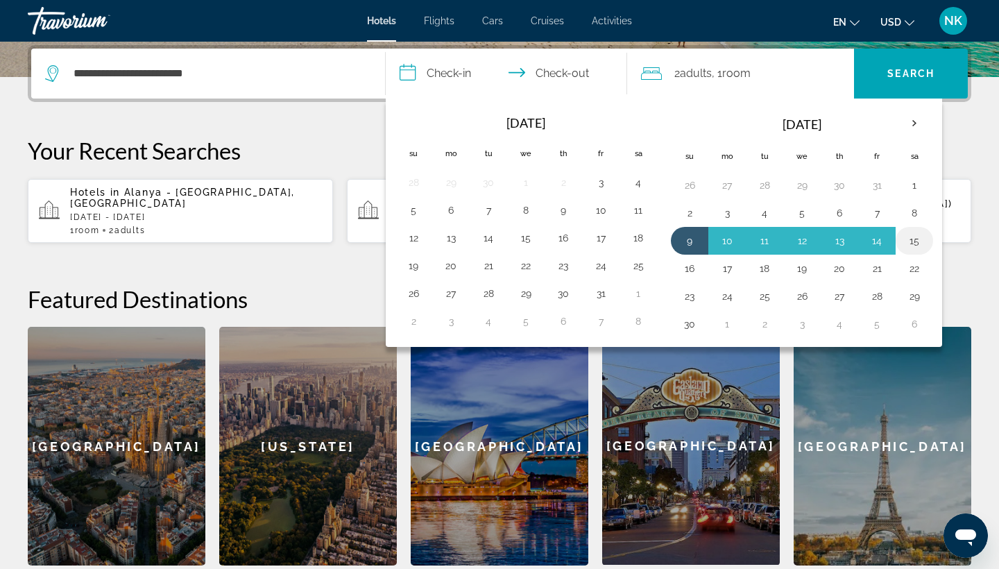
click at [917, 237] on button "15" at bounding box center [914, 240] width 22 height 19
type input "**********"
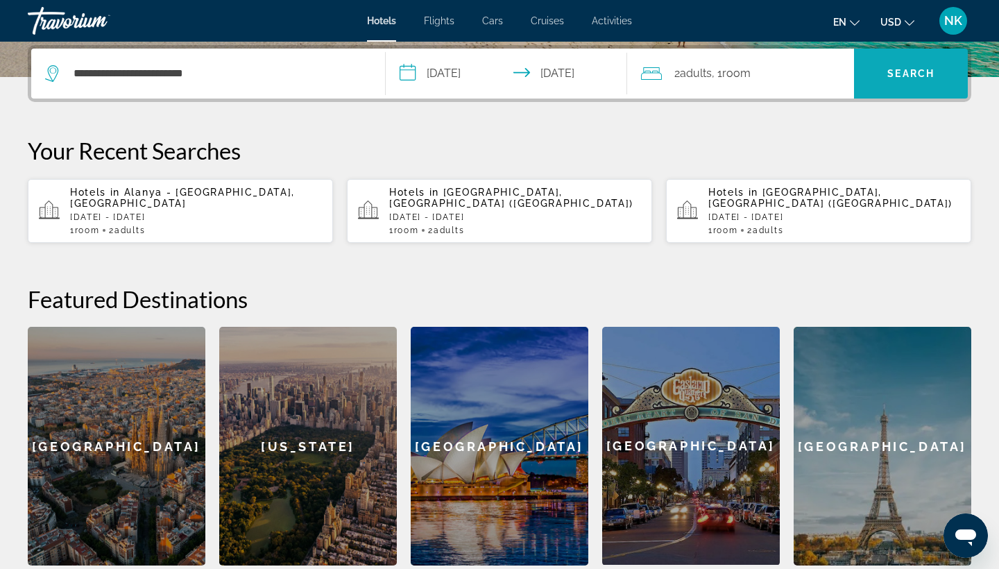
click at [887, 76] on span "Search" at bounding box center [910, 73] width 47 height 11
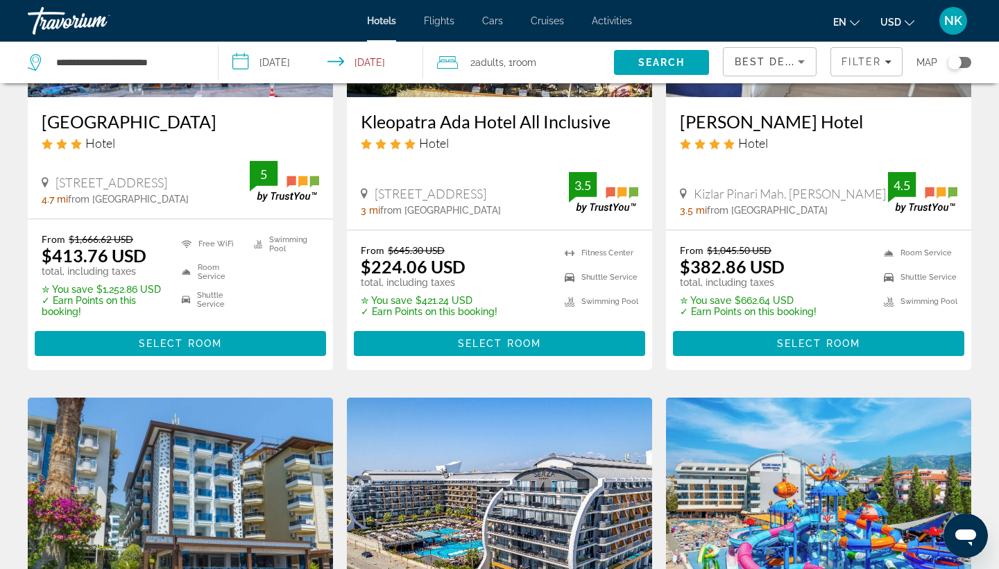
scroll to position [259, 0]
